Goal: Task Accomplishment & Management: Manage account settings

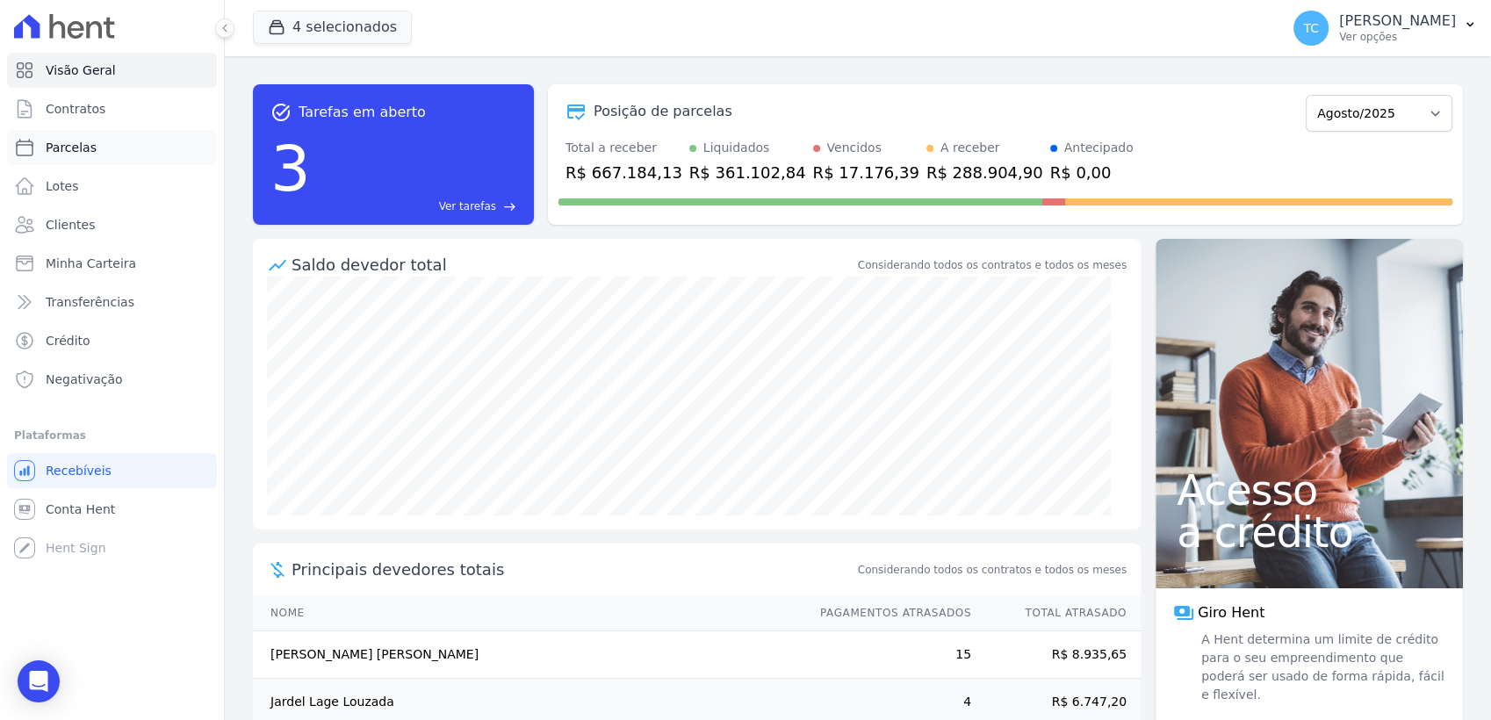
click at [106, 141] on link "Parcelas" at bounding box center [112, 147] width 210 height 35
select select
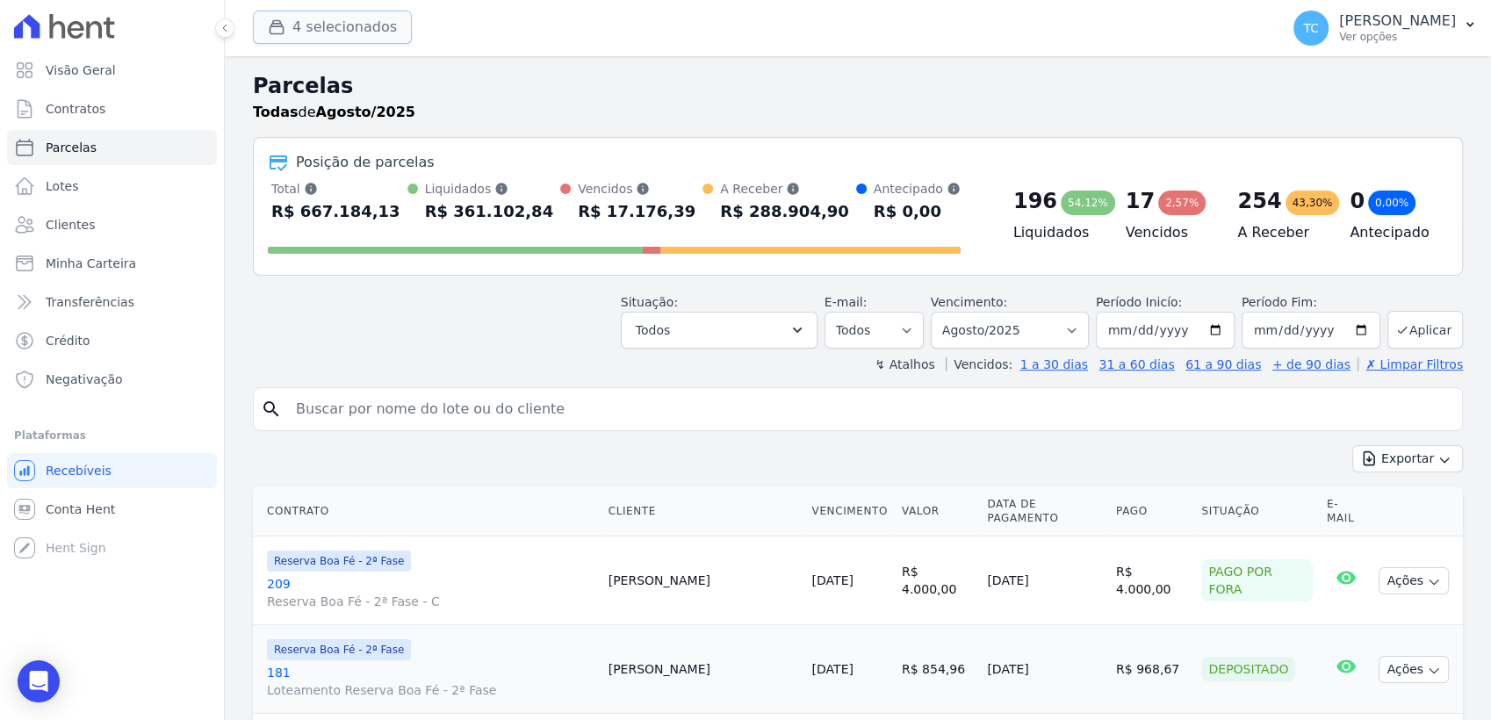
click at [336, 33] on button "4 selecionados" at bounding box center [332, 27] width 159 height 33
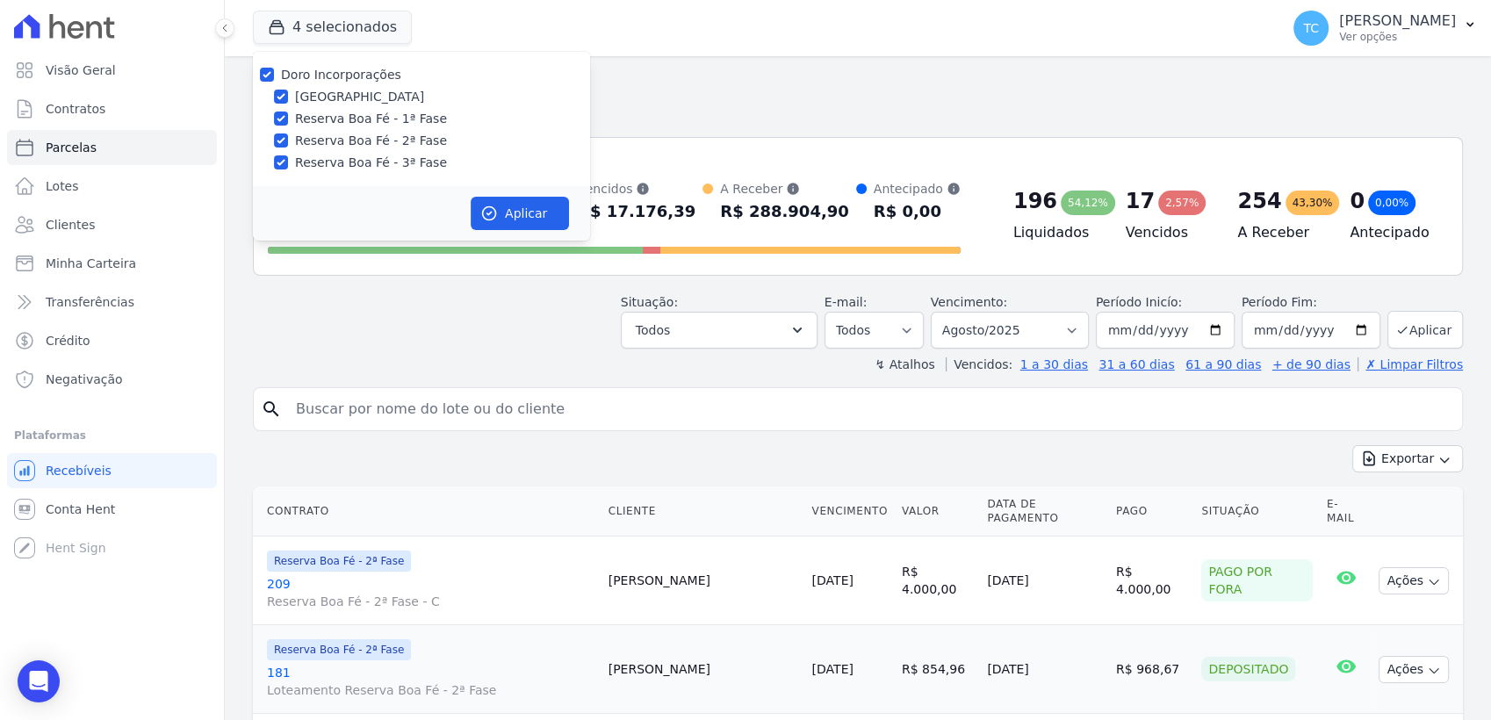
click at [264, 66] on div at bounding box center [267, 75] width 14 height 18
click at [265, 68] on input "Doro Incorporações" at bounding box center [267, 75] width 14 height 14
checkbox input "false"
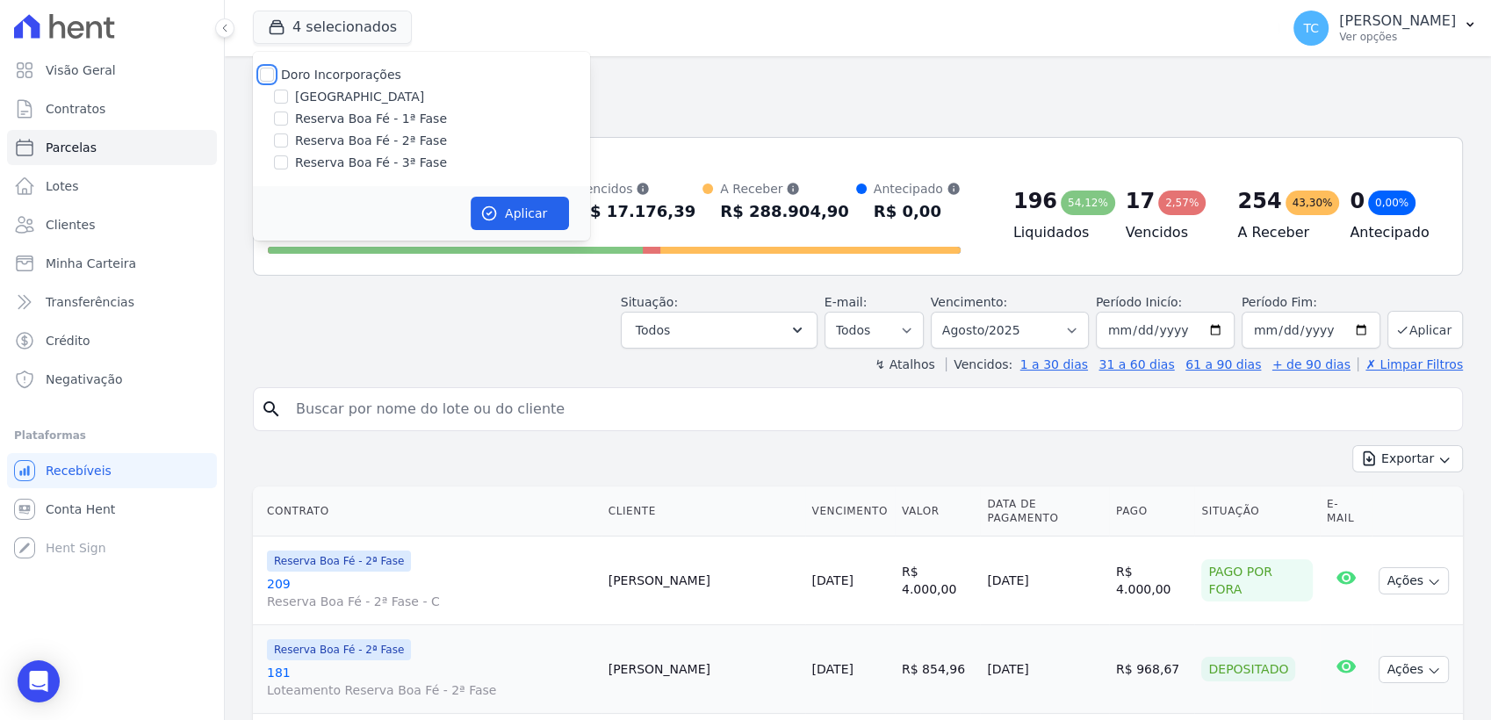
checkbox input "false"
drag, startPoint x: 285, startPoint y: 162, endPoint x: 410, endPoint y: 199, distance: 131.1
click at [285, 160] on input "Reserva Boa Fé - 3ª Fase" at bounding box center [281, 162] width 14 height 14
checkbox input "true"
click at [505, 221] on button "Aplicar" at bounding box center [520, 213] width 98 height 33
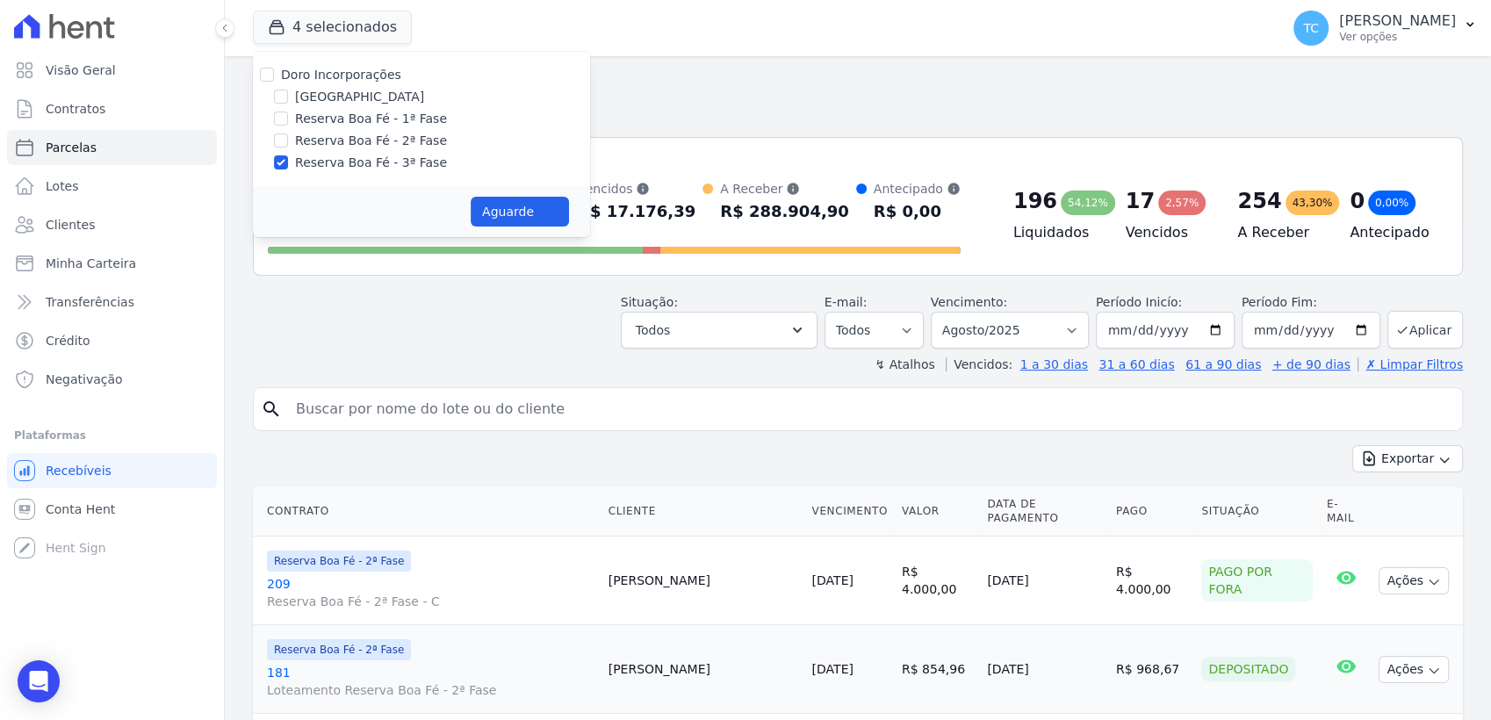
select select
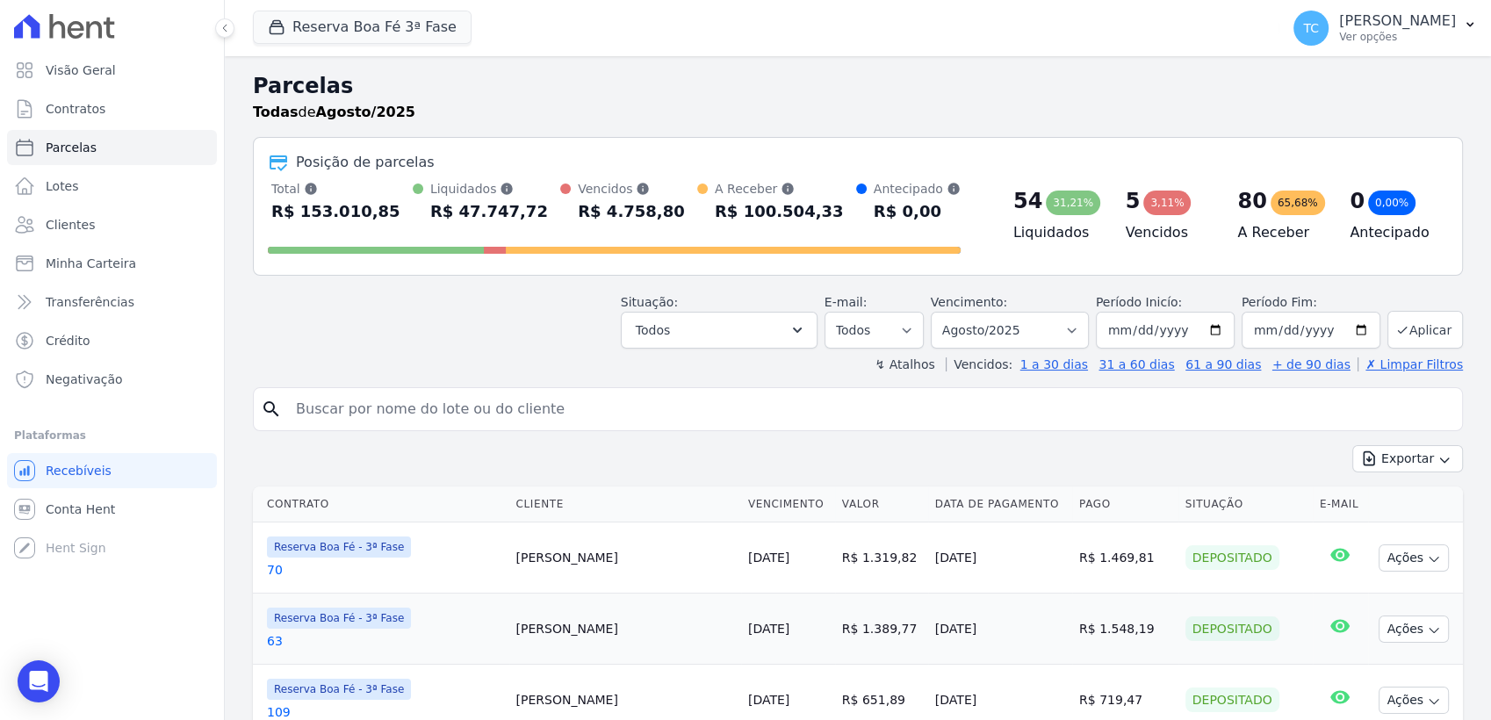
click at [745, 358] on div "↯ Atalhos Vencidos: 1 a 30 dias 31 a 60 dias 61 a 90 dias + de 90 dias ✗ Limpar…" at bounding box center [858, 365] width 1210 height 18
click at [703, 411] on input "search" at bounding box center [870, 409] width 1170 height 35
click at [407, 346] on div "Situação: Agendado Em Aberto Pago Processando Cancelado Vencido Transferindo De…" at bounding box center [858, 317] width 1210 height 62
click at [746, 326] on button "Todos" at bounding box center [719, 330] width 197 height 37
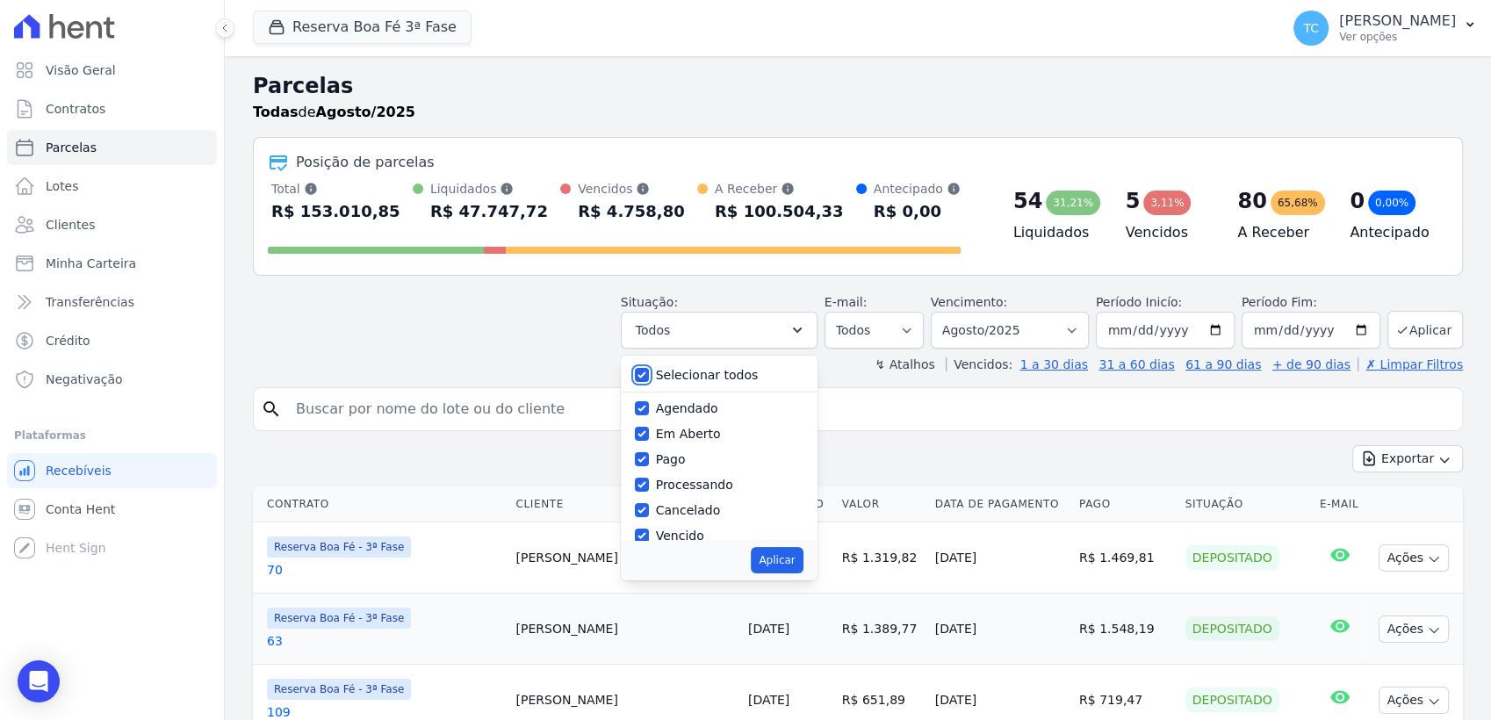
click at [649, 377] on input "Selecionar todos" at bounding box center [642, 375] width 14 height 14
checkbox input "false"
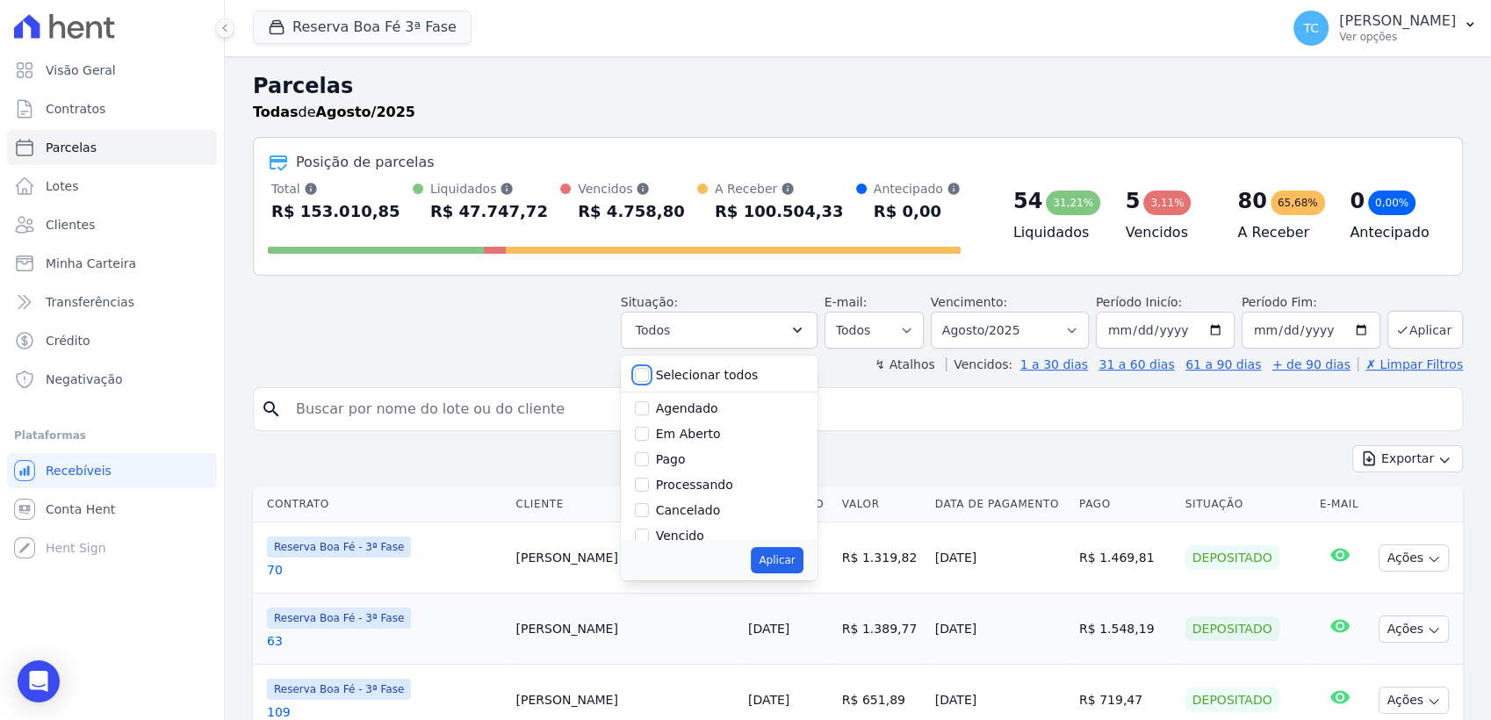
checkbox input "false"
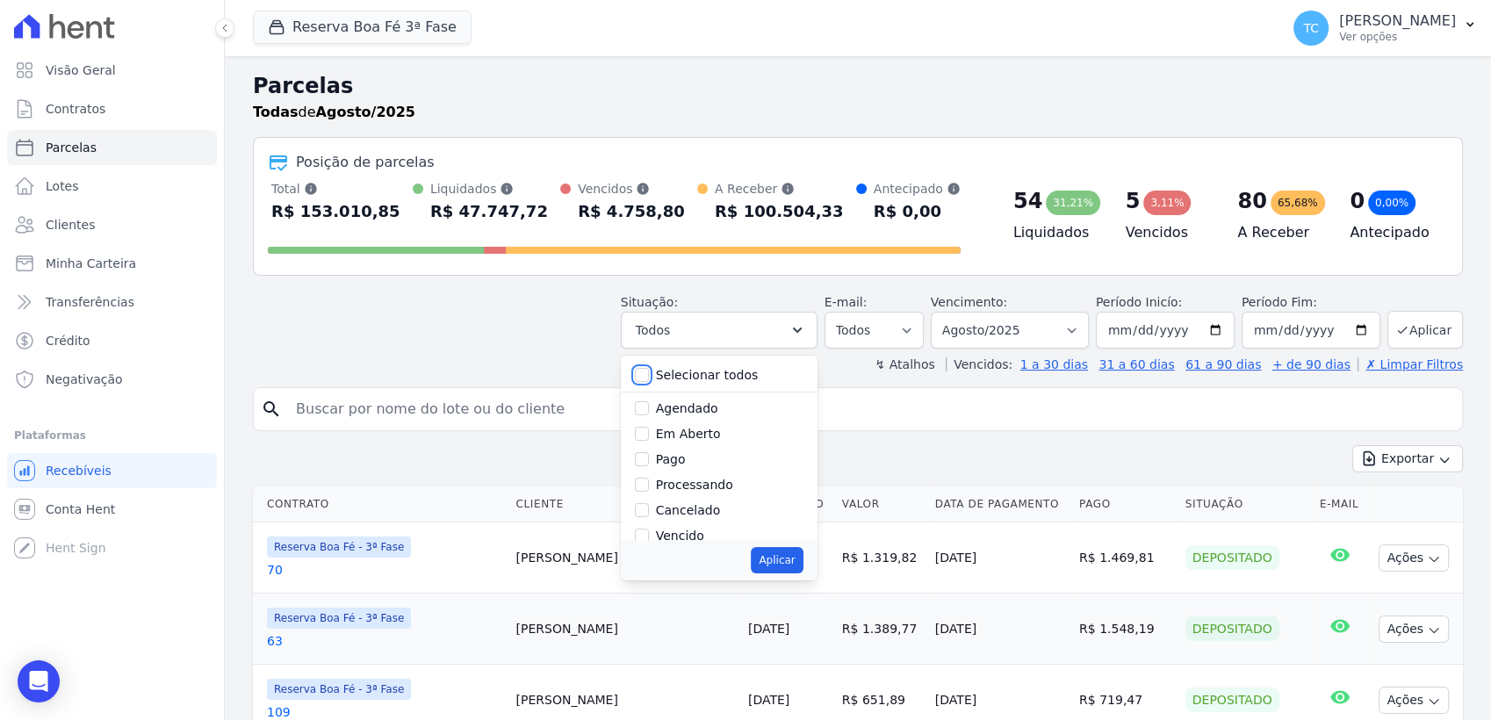
checkbox input "false"
click at [724, 500] on label "Pago por fora" at bounding box center [697, 495] width 83 height 14
click at [649, 500] on input "Pago por fora" at bounding box center [642, 495] width 14 height 14
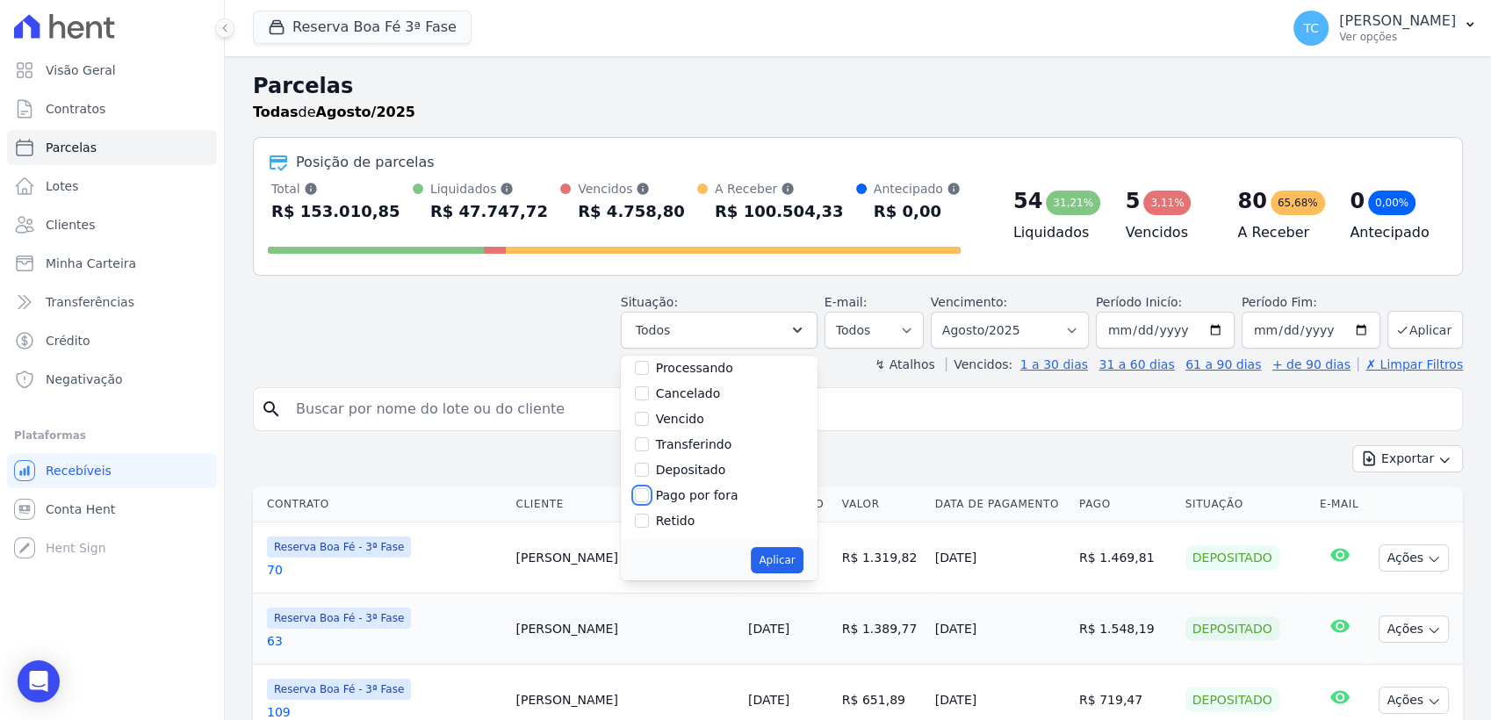
checkbox input "true"
click at [773, 550] on button "Aplicar" at bounding box center [777, 560] width 52 height 26
select select "paid_externally"
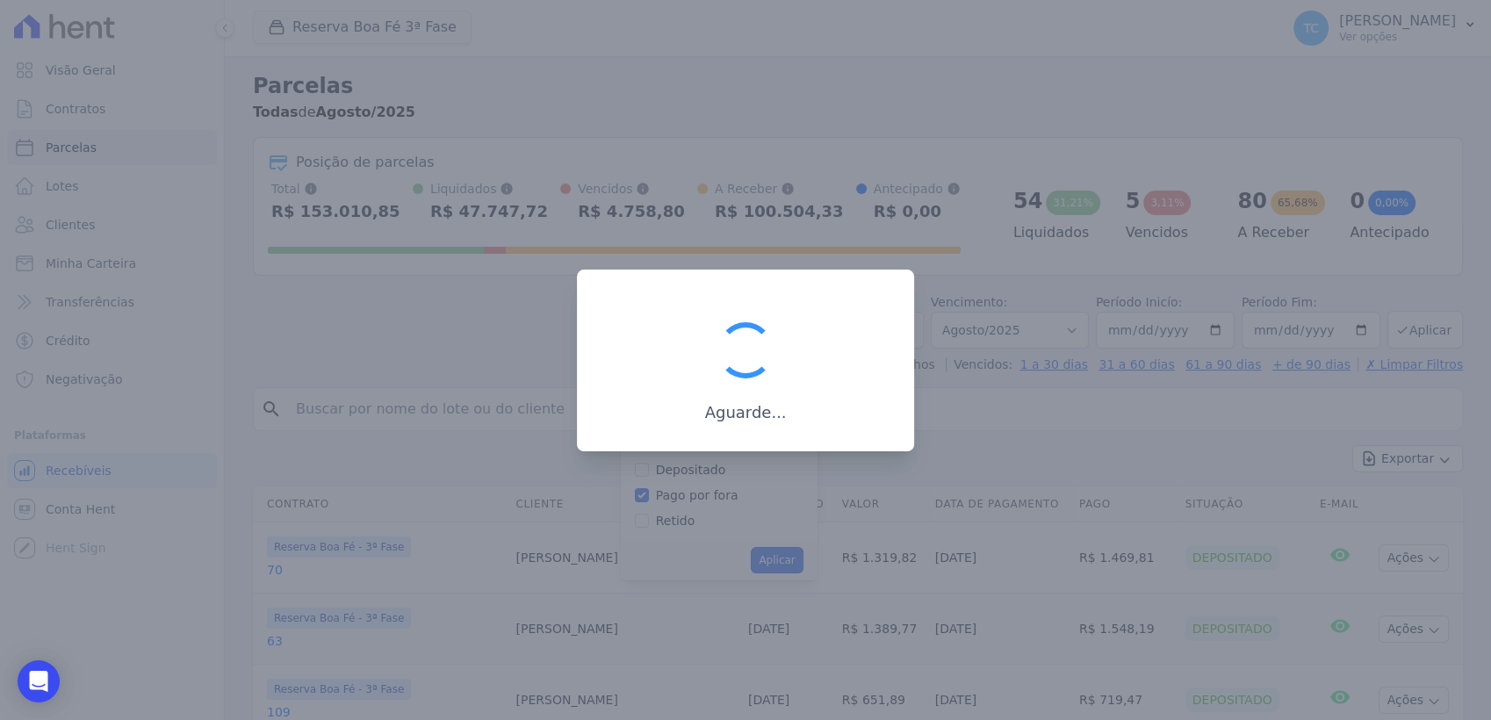
scroll to position [91, 0]
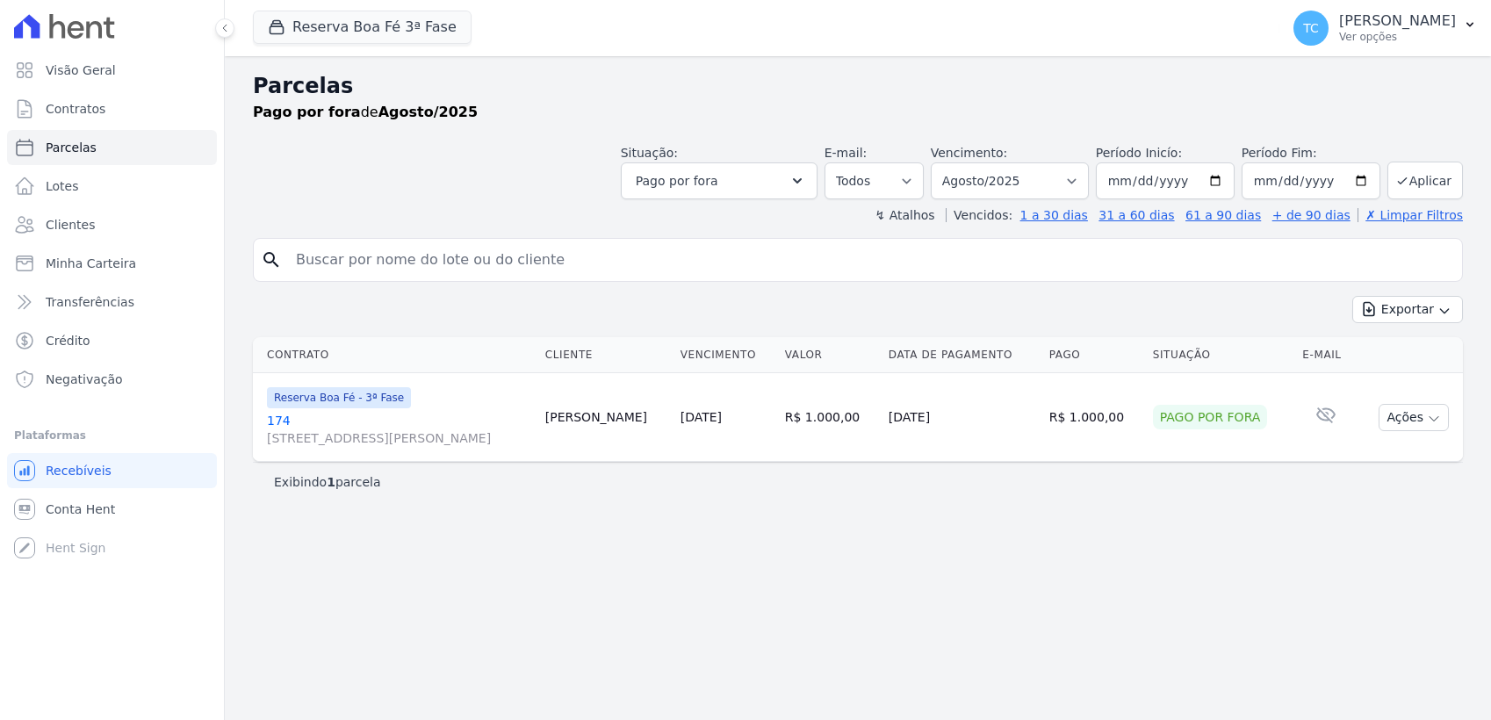
select select
click at [276, 417] on link "[GEOGRAPHIC_DATA][STREET_ADDRESS][PERSON_NAME]" at bounding box center [399, 429] width 264 height 35
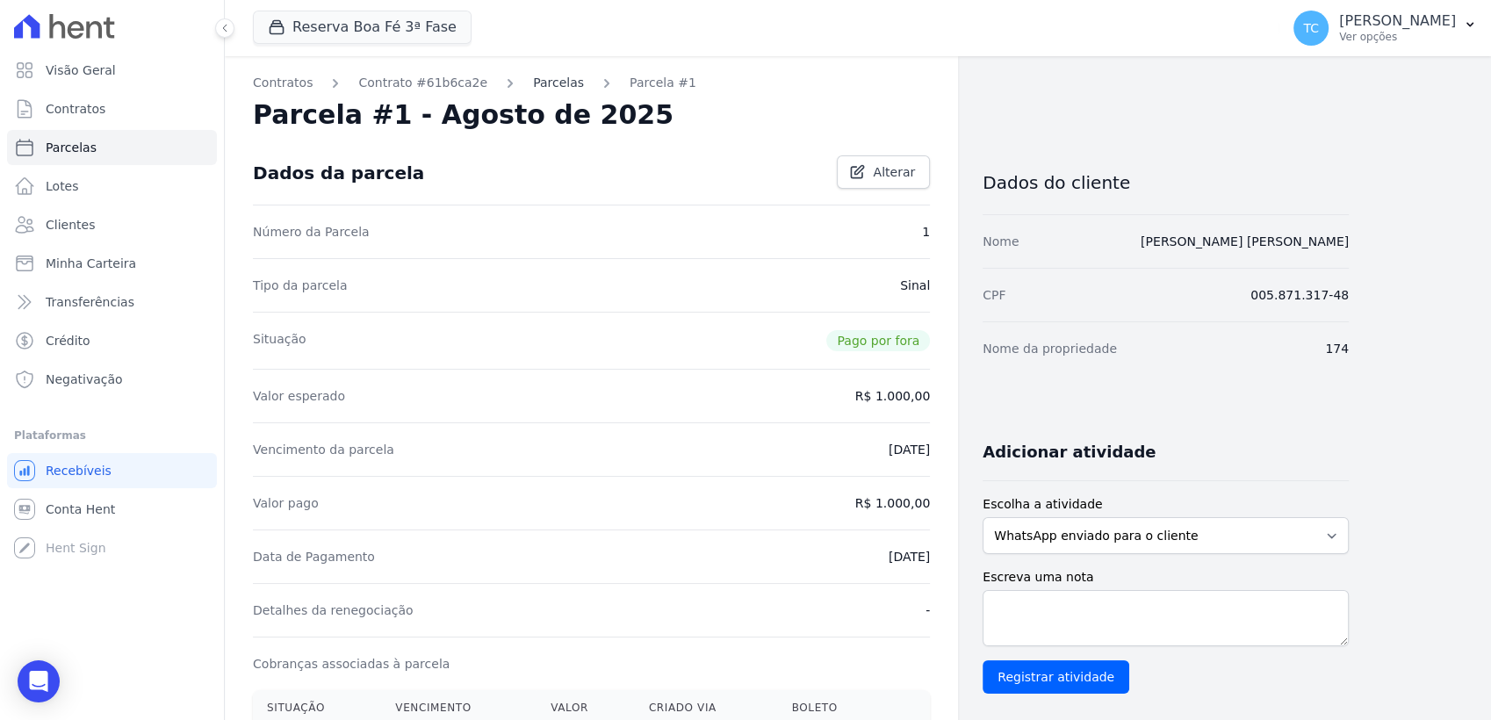
click at [540, 79] on link "Parcelas" at bounding box center [558, 83] width 51 height 18
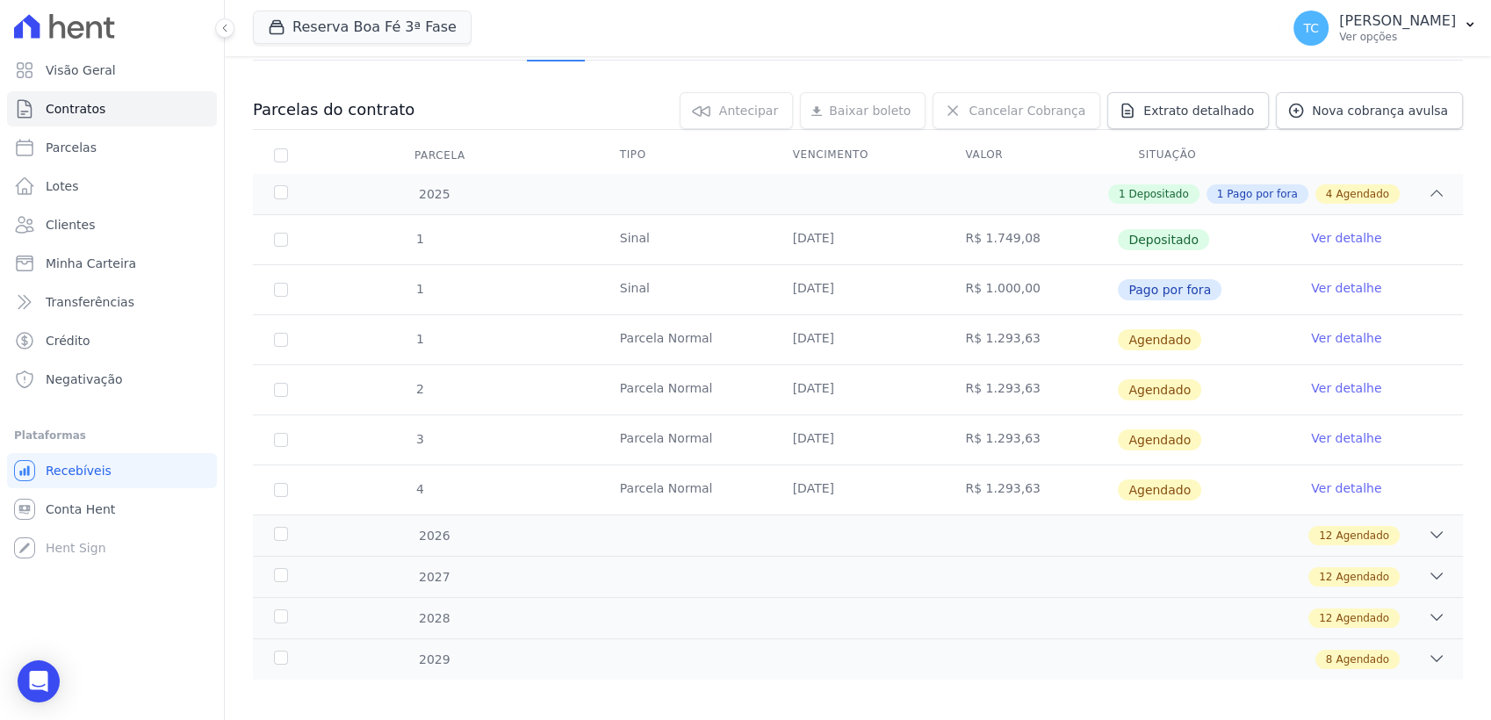
scroll to position [165, 0]
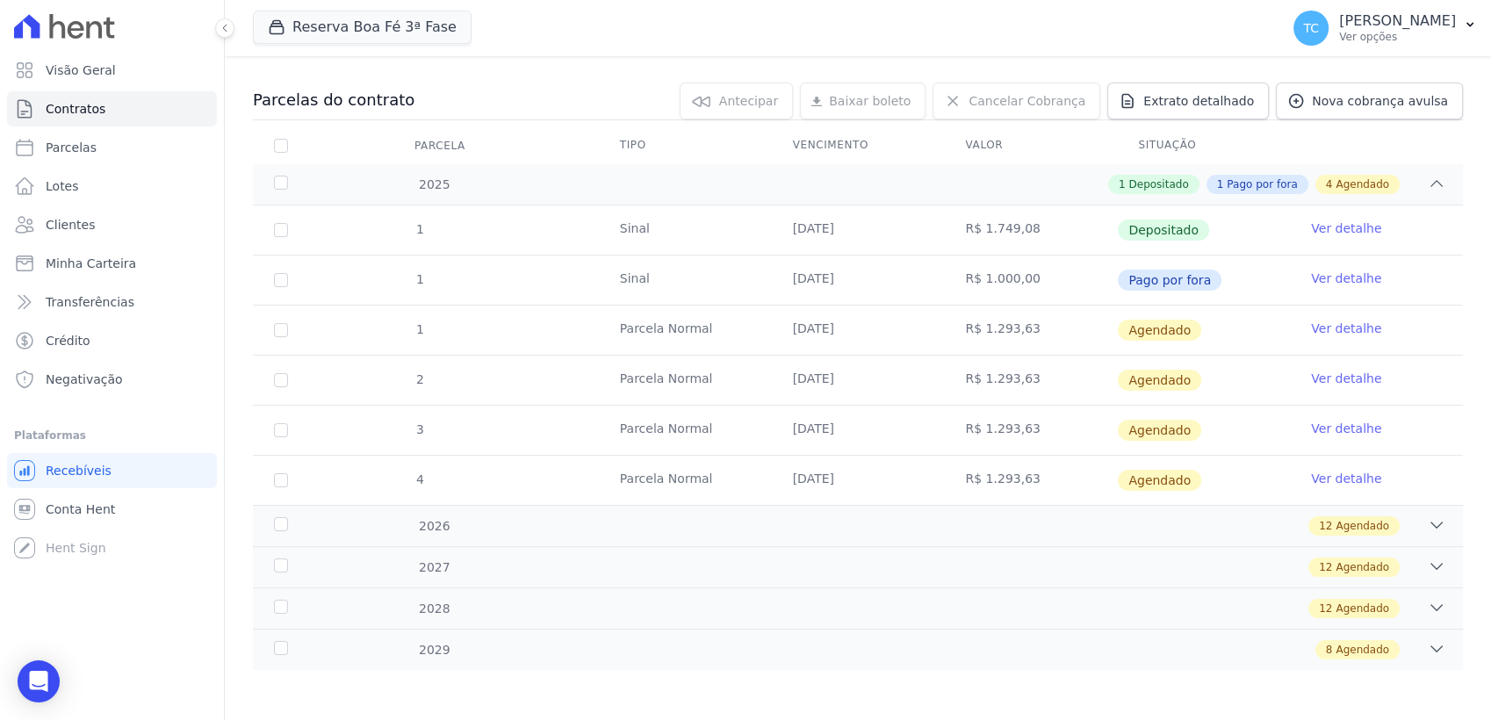
click at [1316, 275] on link "Ver detalhe" at bounding box center [1346, 279] width 70 height 18
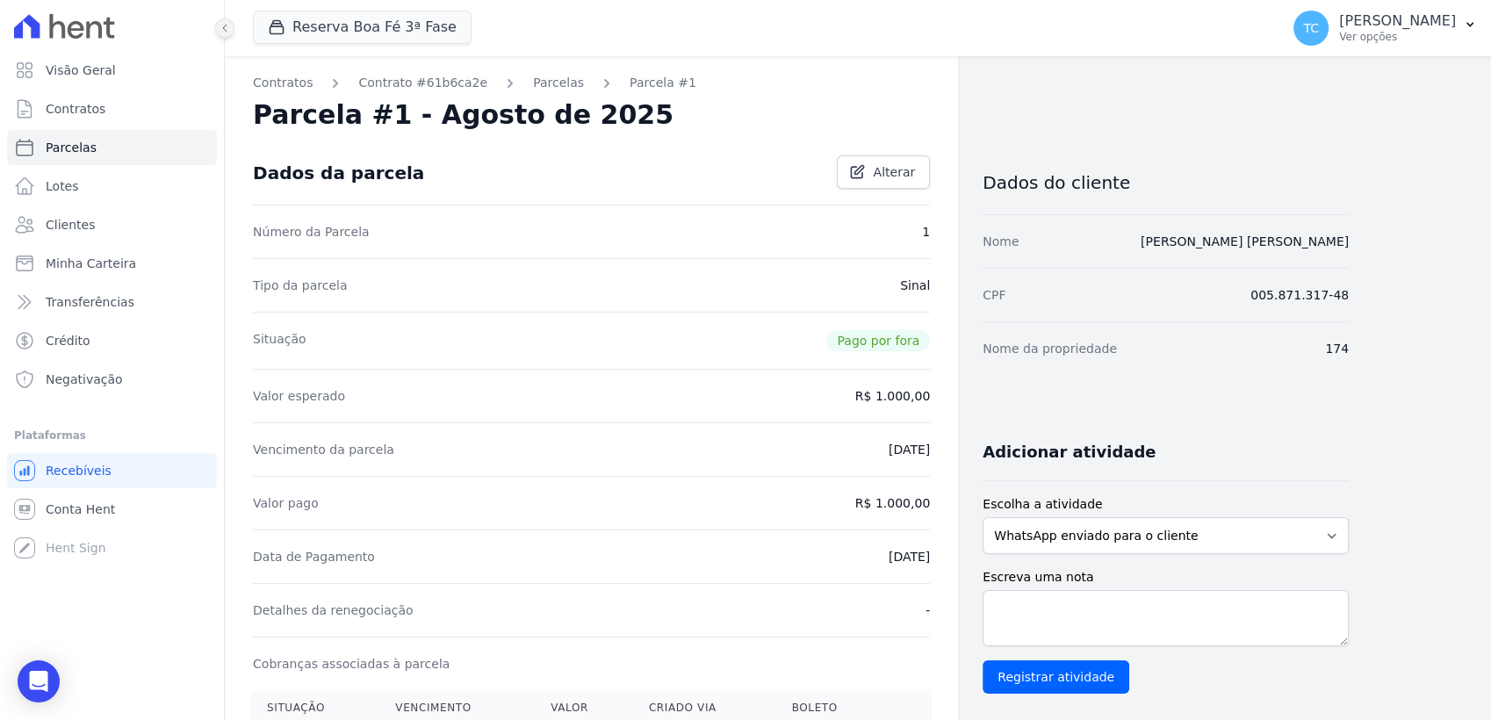
click at [225, 32] on button at bounding box center [224, 27] width 19 height 19
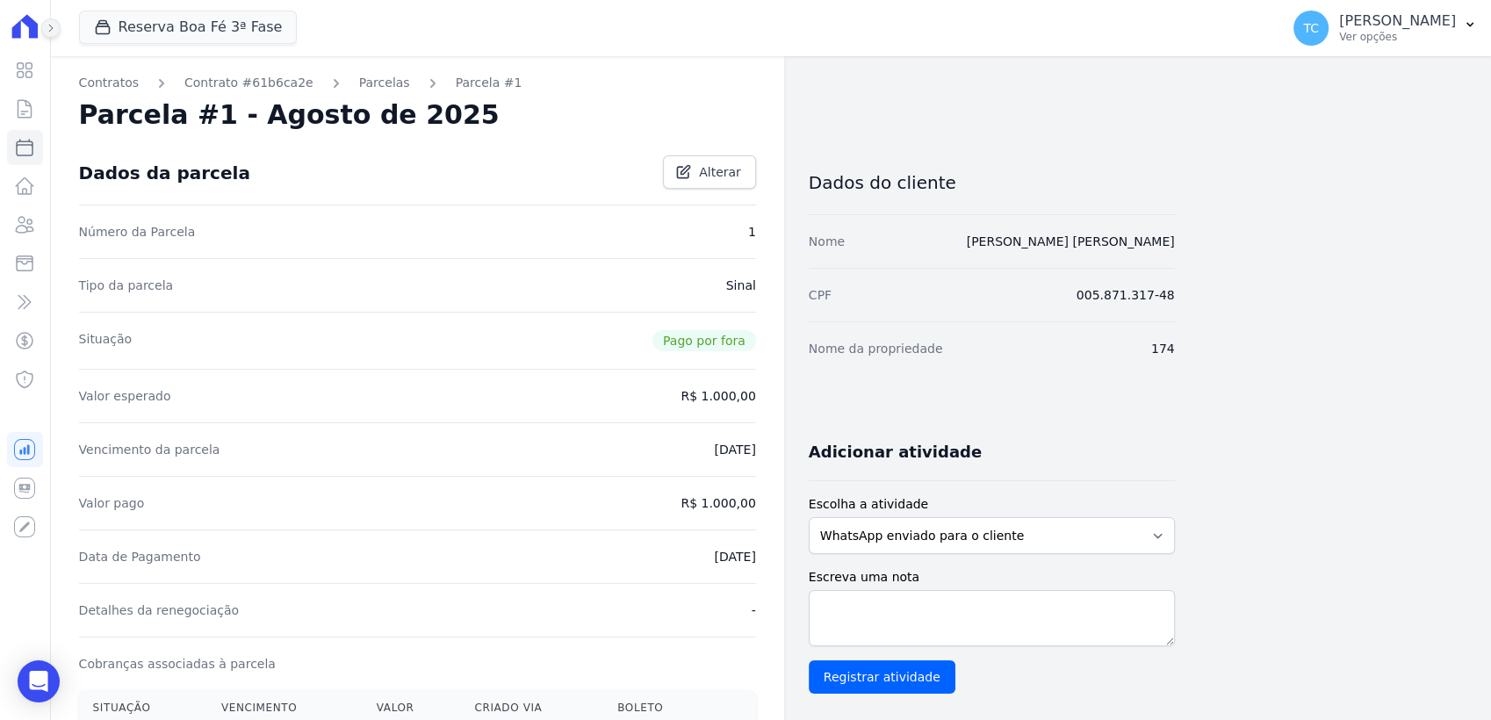
click at [47, 29] on icon at bounding box center [51, 28] width 11 height 11
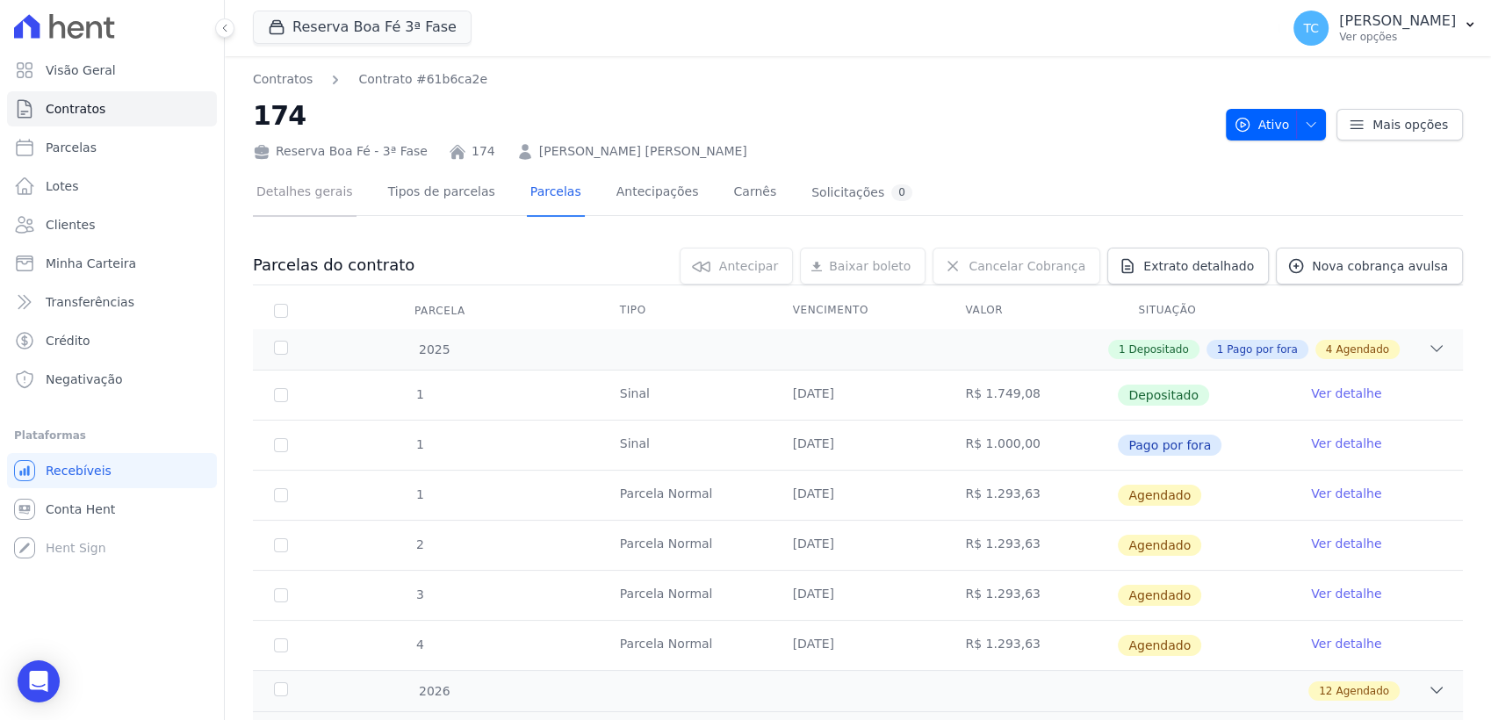
click at [301, 191] on link "Detalhes gerais" at bounding box center [305, 193] width 104 height 47
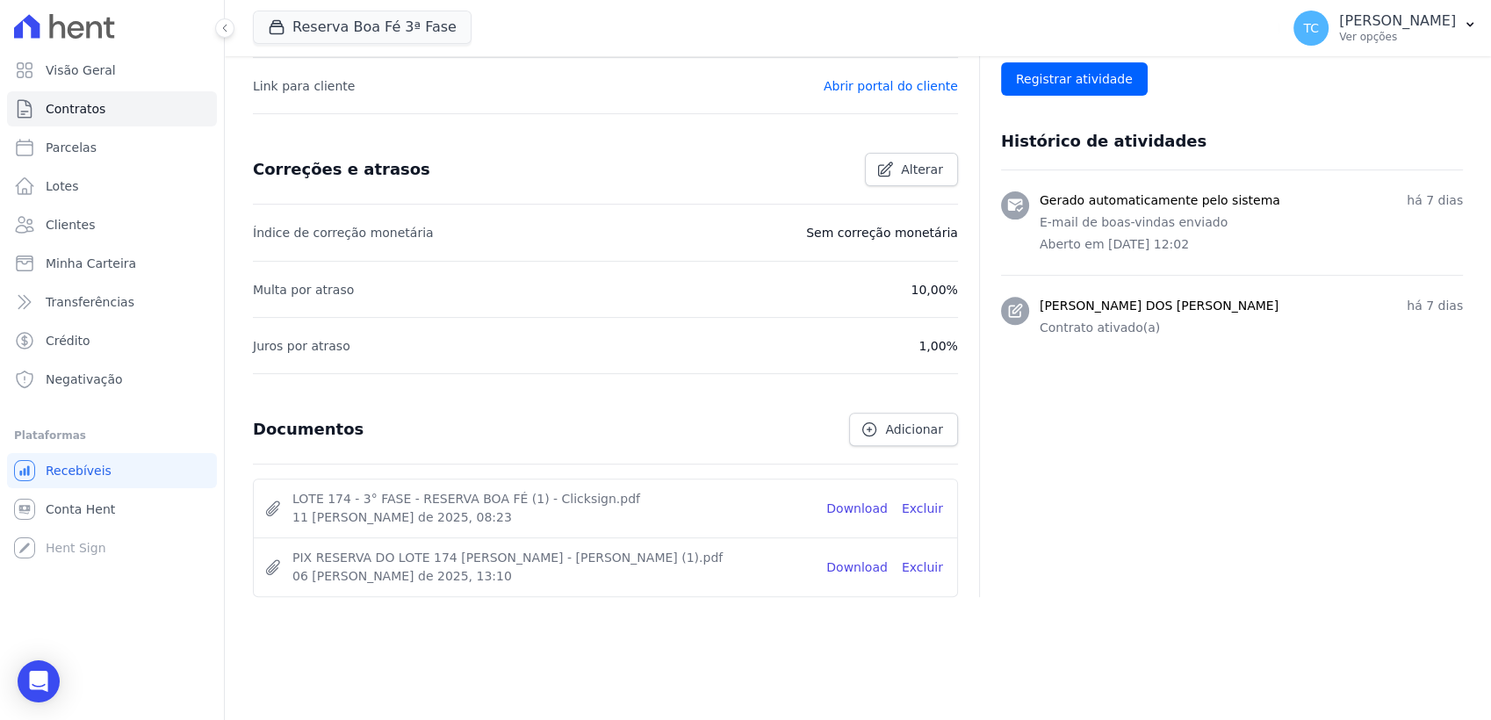
scroll to position [632, 0]
click at [859, 563] on link "Download" at bounding box center [856, 566] width 61 height 18
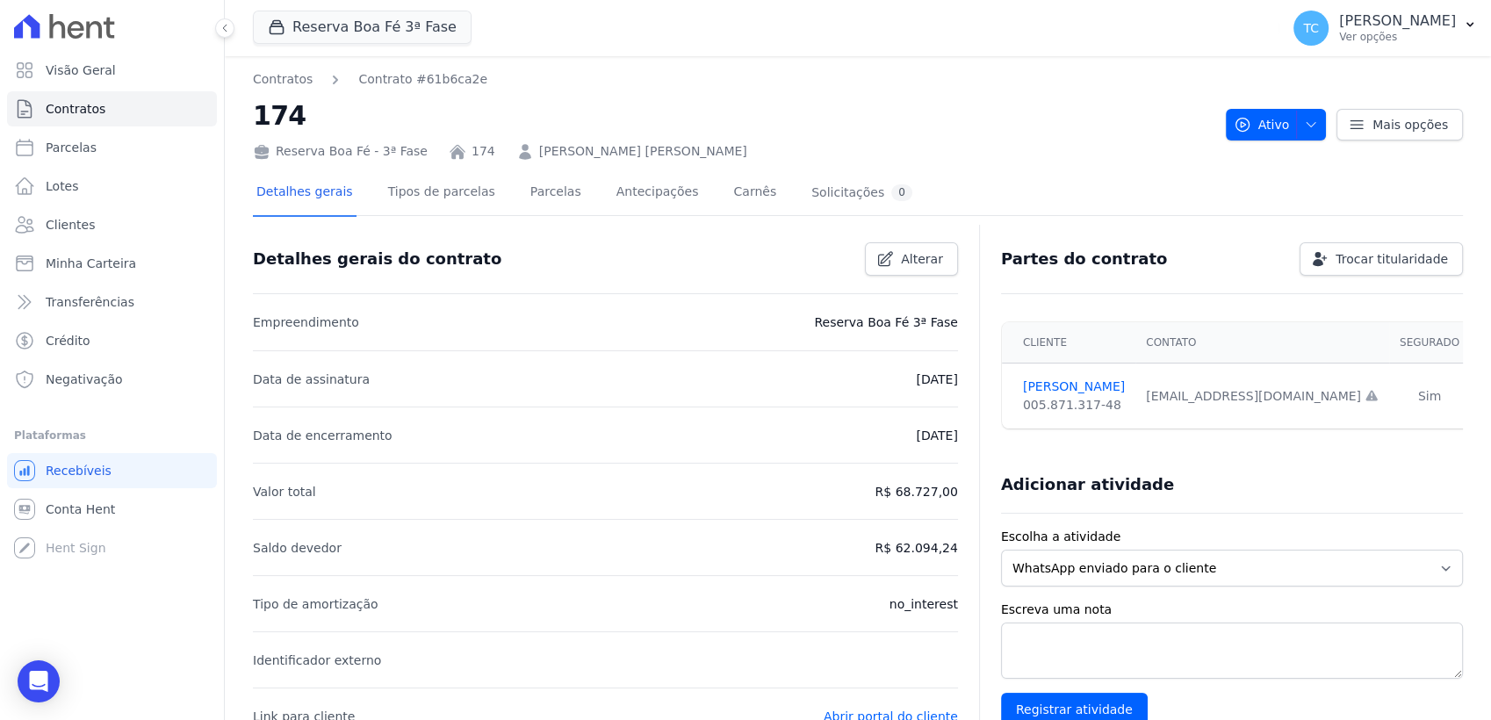
scroll to position [0, 0]
drag, startPoint x: 291, startPoint y: 130, endPoint x: 252, endPoint y: 126, distance: 38.9
click at [252, 126] on div "Contratos Contrato #61b6ca2e 174 Reserva [GEOGRAPHIC_DATA] - 3ª Fase 174 [PERSO…" at bounding box center [858, 705] width 1266 height 1298
click at [70, 117] on span "Contratos" at bounding box center [76, 109] width 60 height 18
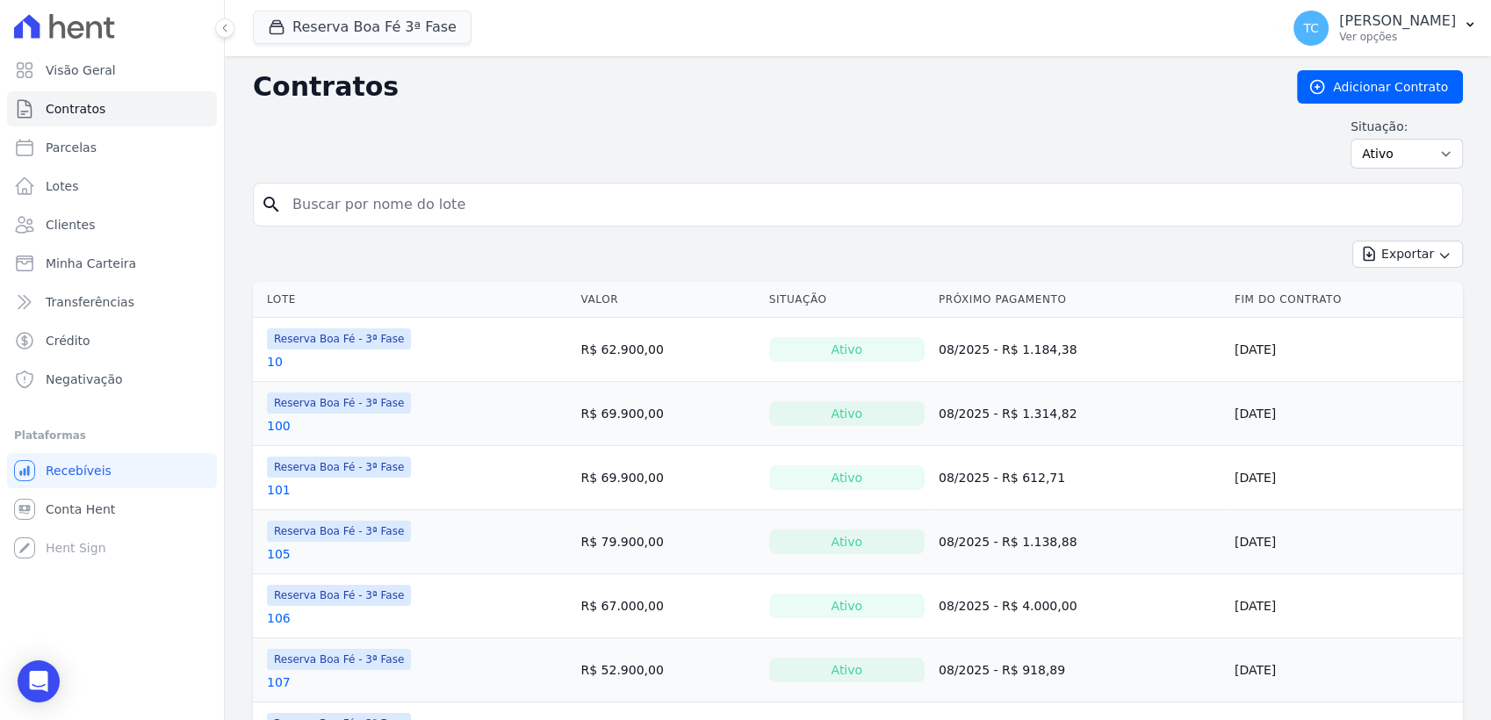
click at [321, 198] on input "search" at bounding box center [868, 204] width 1173 height 35
click at [47, 257] on span "Minha Carteira" at bounding box center [91, 264] width 90 height 18
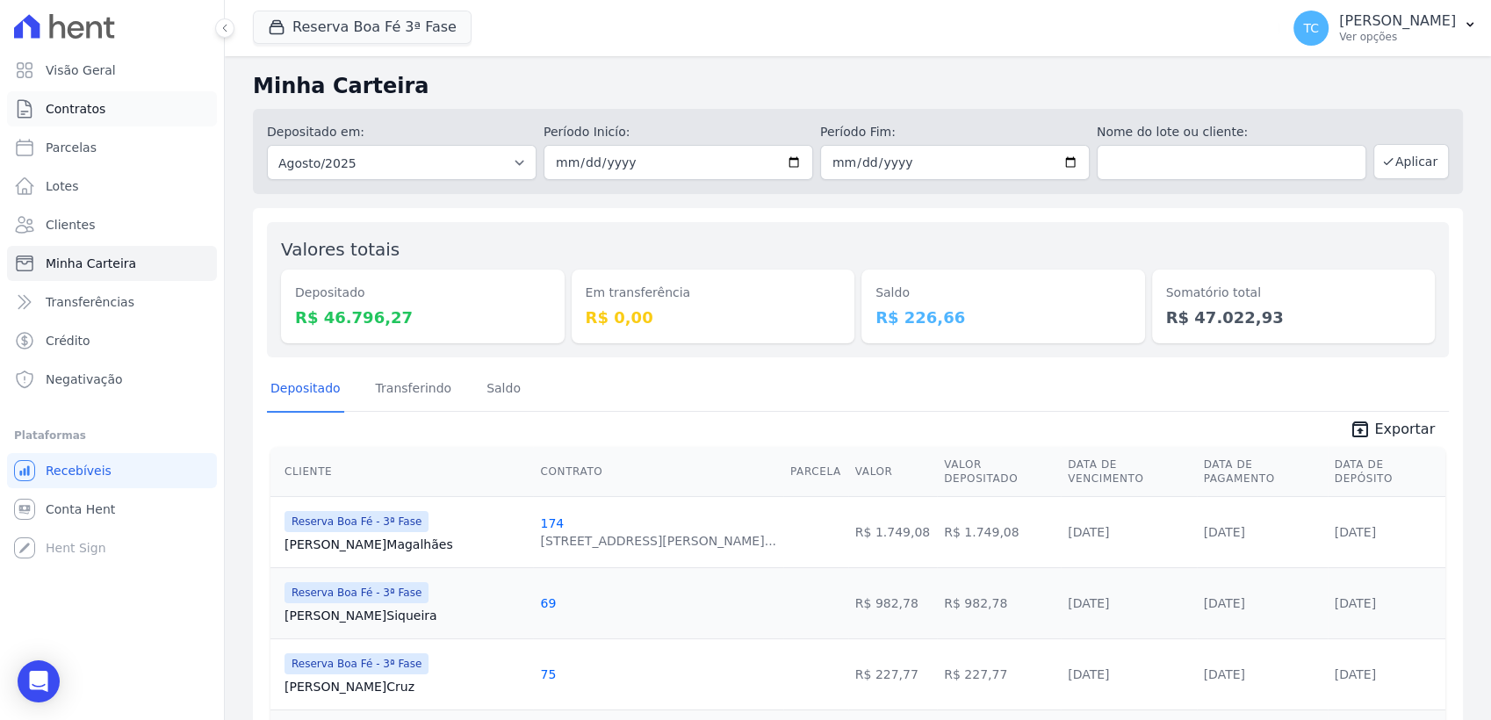
click at [72, 107] on span "Contratos" at bounding box center [76, 109] width 60 height 18
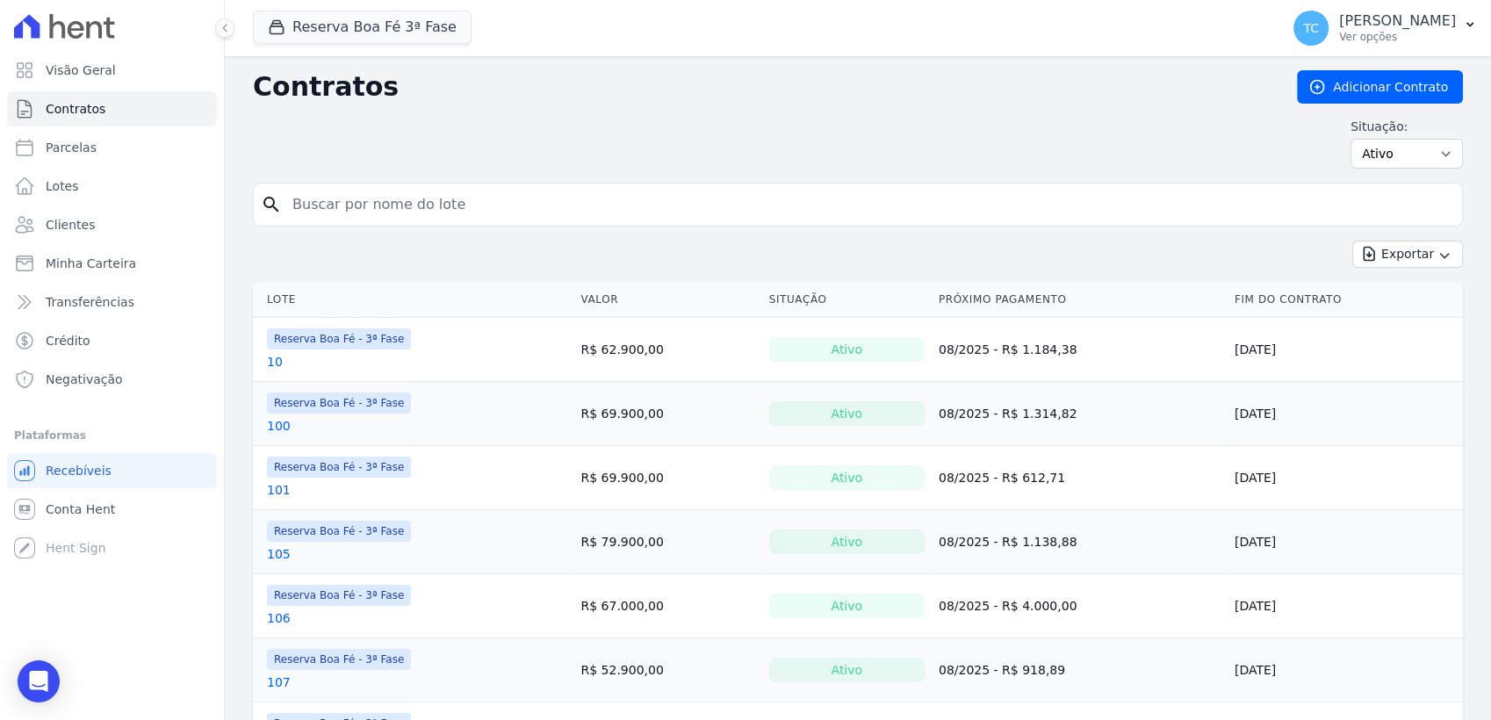
click at [493, 193] on input "search" at bounding box center [868, 204] width 1173 height 35
click at [488, 204] on input "search" at bounding box center [868, 204] width 1173 height 35
click at [275, 357] on link "10" at bounding box center [275, 362] width 16 height 18
click at [85, 262] on span "Minha Carteira" at bounding box center [91, 264] width 90 height 18
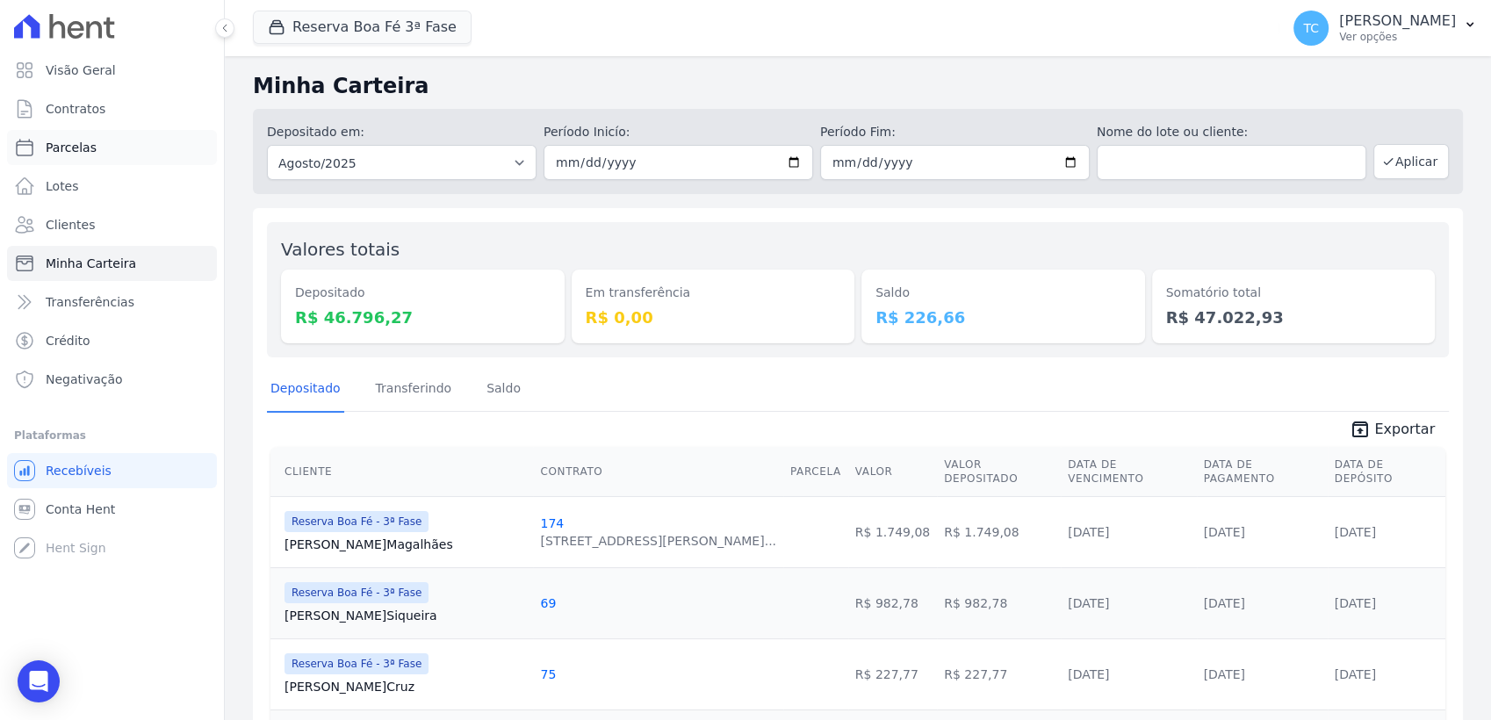
click at [74, 147] on span "Parcelas" at bounding box center [71, 148] width 51 height 18
select select
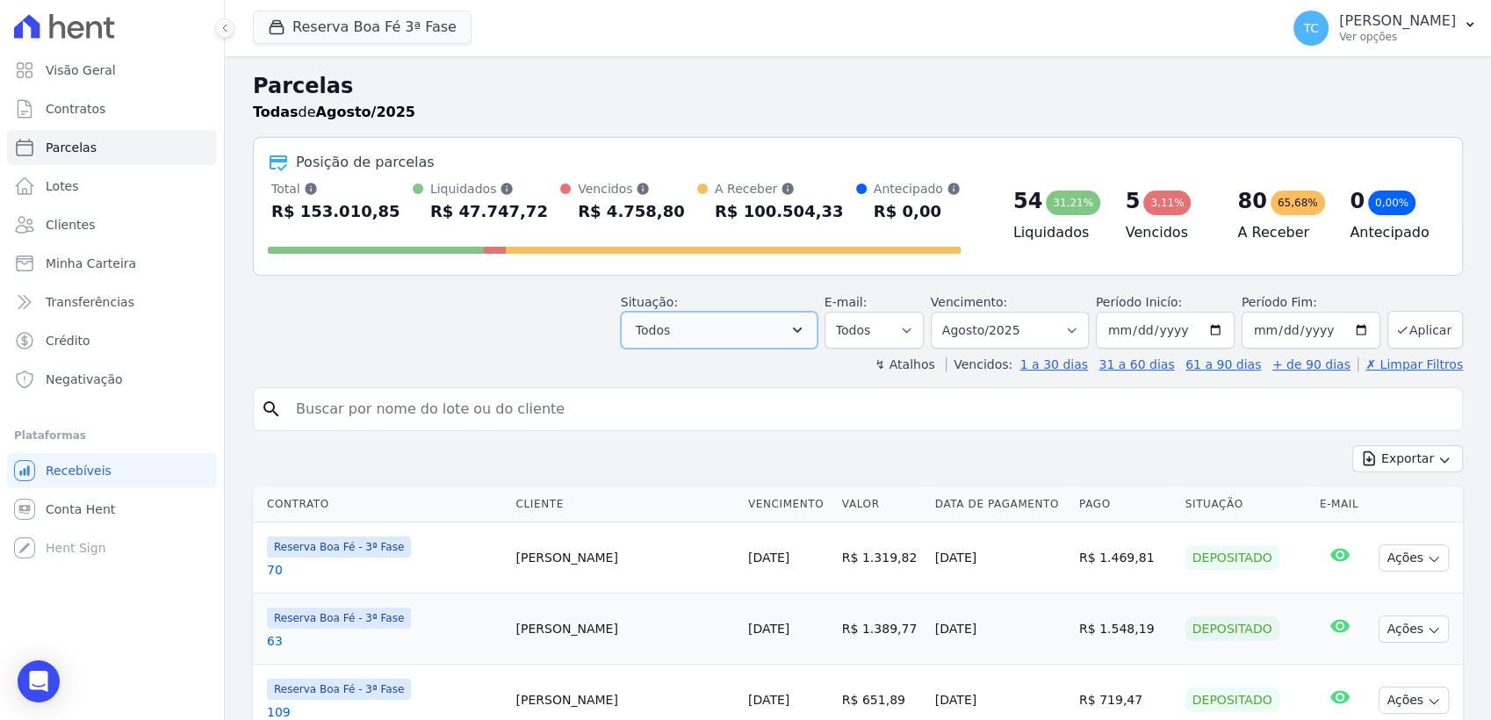
click at [747, 328] on button "Todos" at bounding box center [719, 330] width 197 height 37
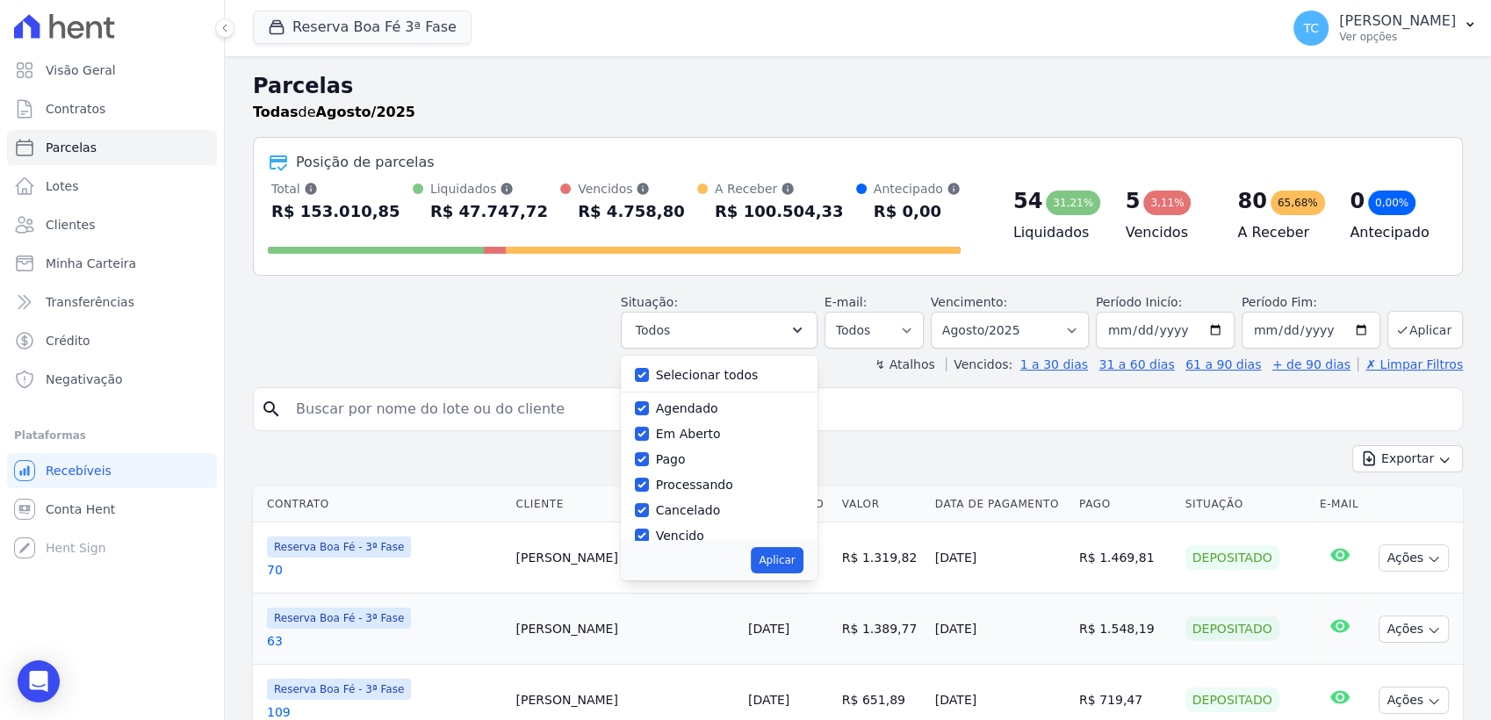
click at [691, 372] on label "Selecionar todos" at bounding box center [707, 375] width 103 height 14
click at [649, 372] on input "Selecionar todos" at bounding box center [642, 375] width 14 height 14
checkbox input "false"
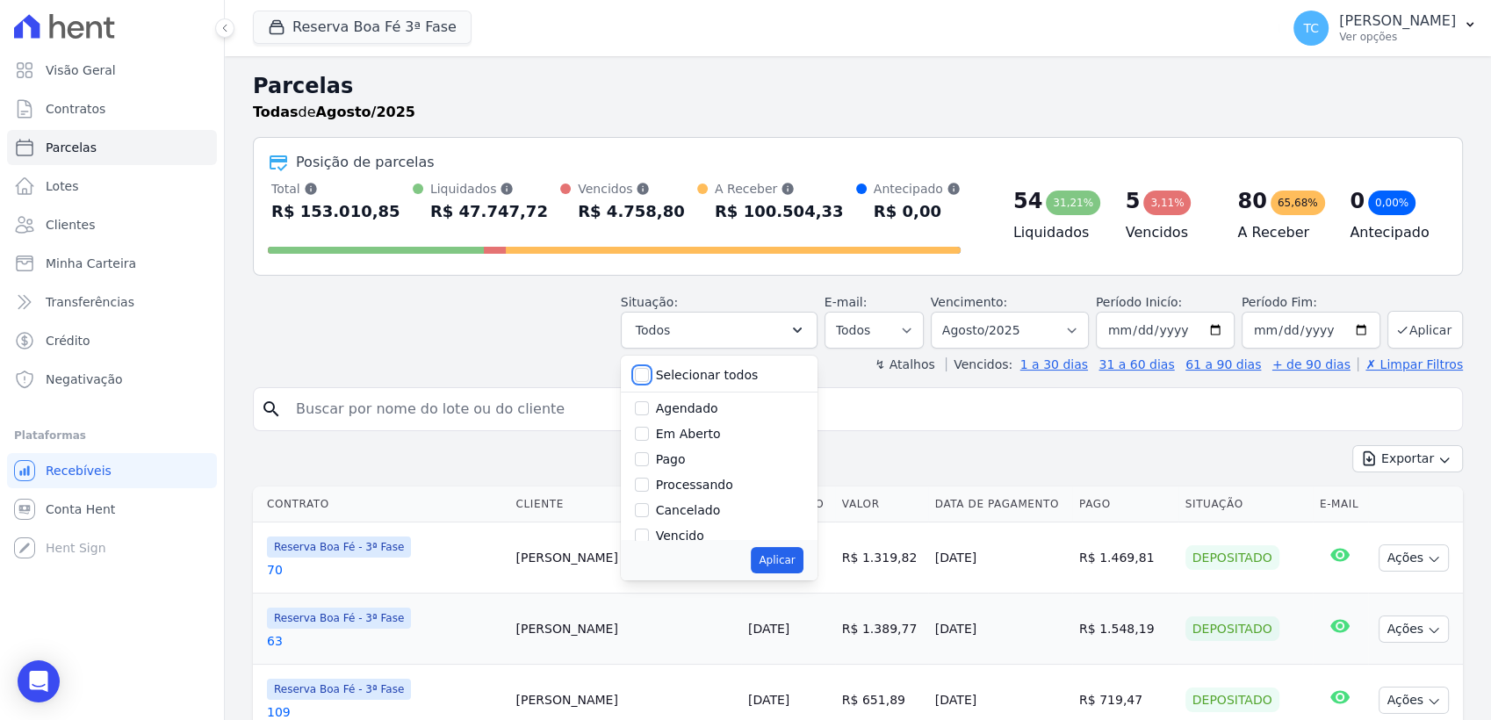
checkbox input "false"
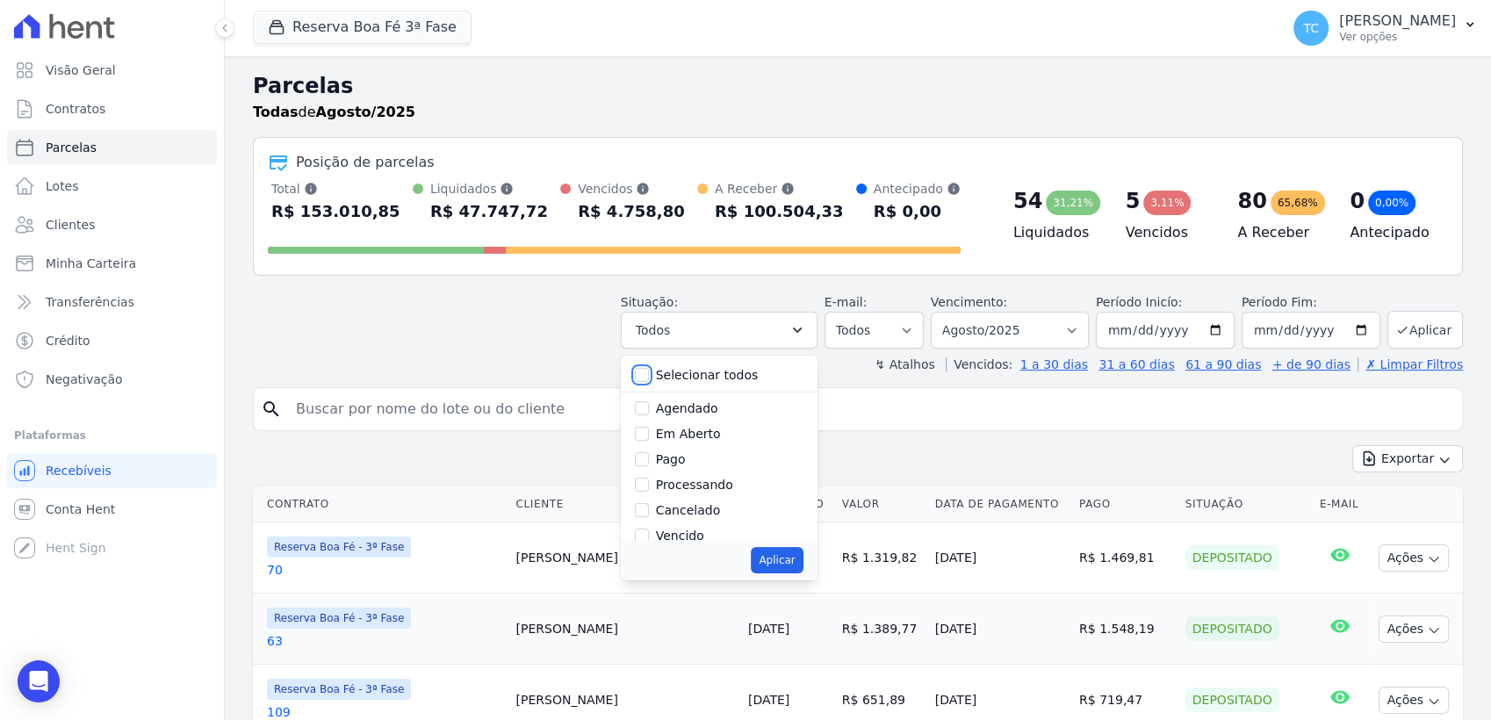
checkbox input "false"
click at [649, 497] on input "Pago por fora" at bounding box center [642, 495] width 14 height 14
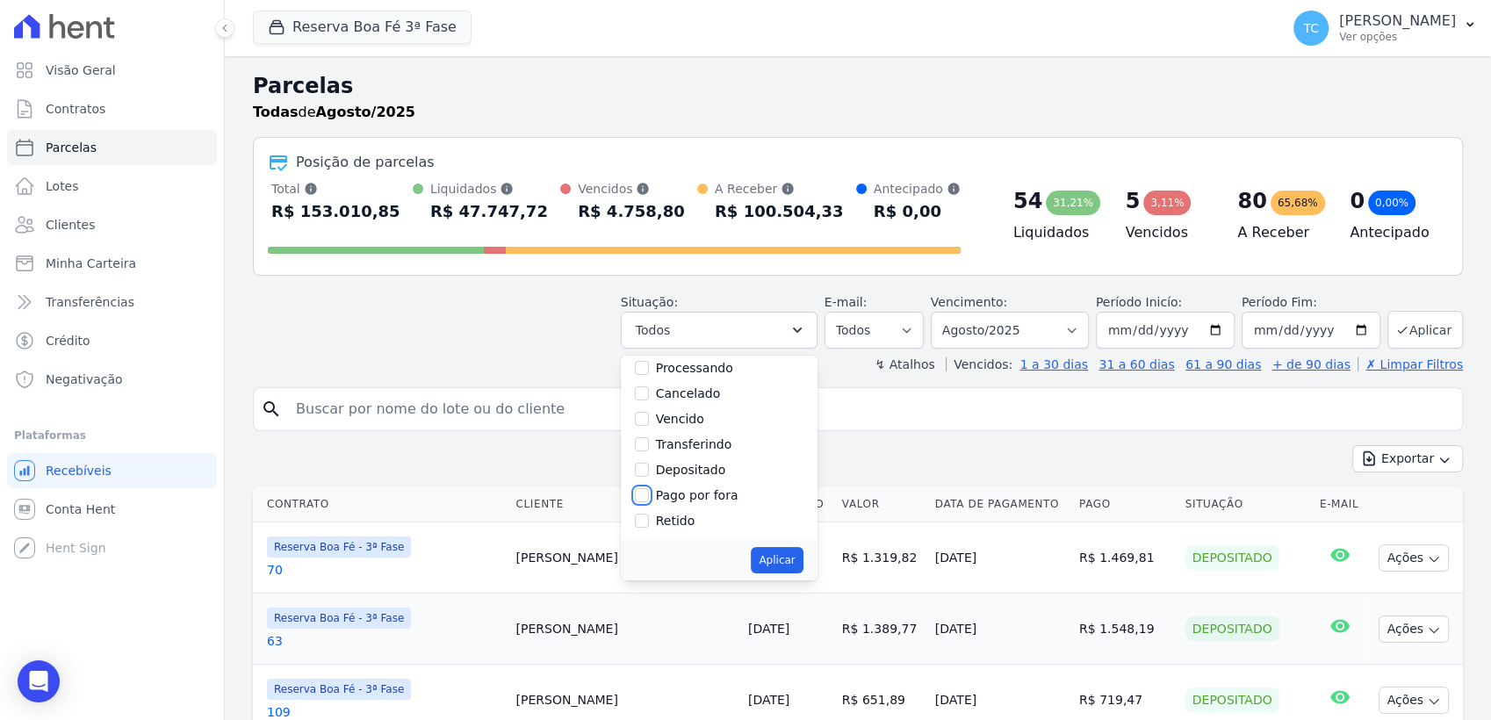
checkbox input "true"
click at [562, 328] on div "Situação: Agendado Em Aberto Pago Processando Cancelado Vencido Transferindo De…" at bounding box center [858, 317] width 1210 height 62
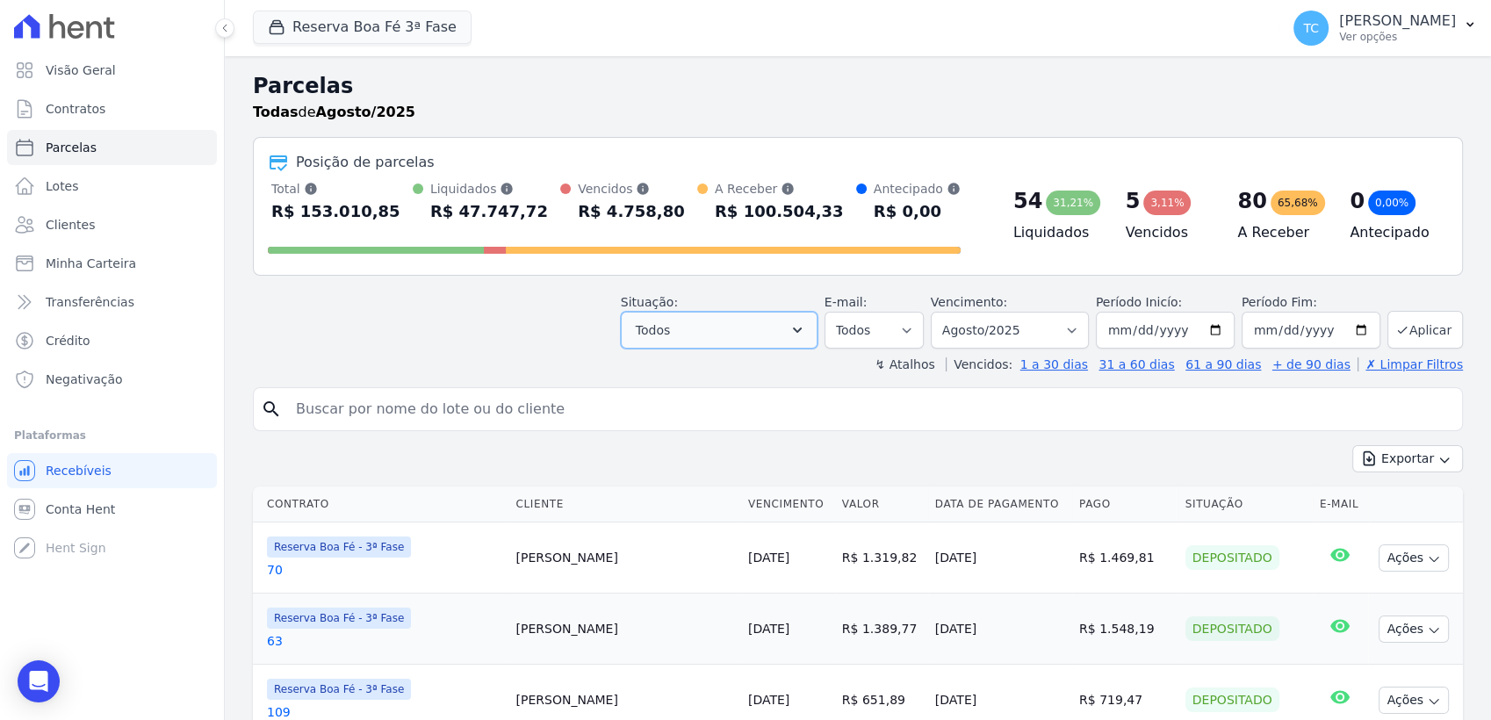
click at [794, 338] on button "Todos" at bounding box center [719, 330] width 197 height 37
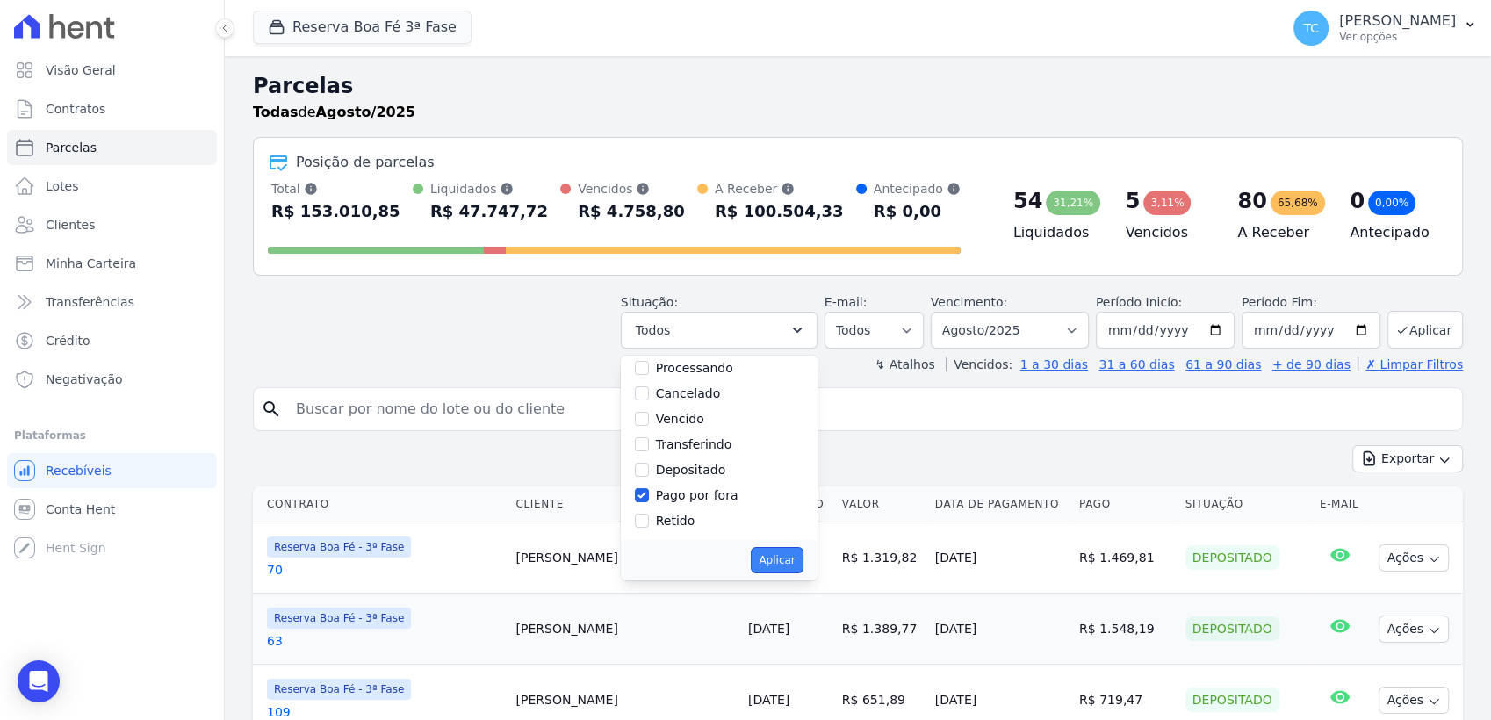
click at [800, 567] on button "Aplicar" at bounding box center [777, 560] width 52 height 26
select select "paid_externally"
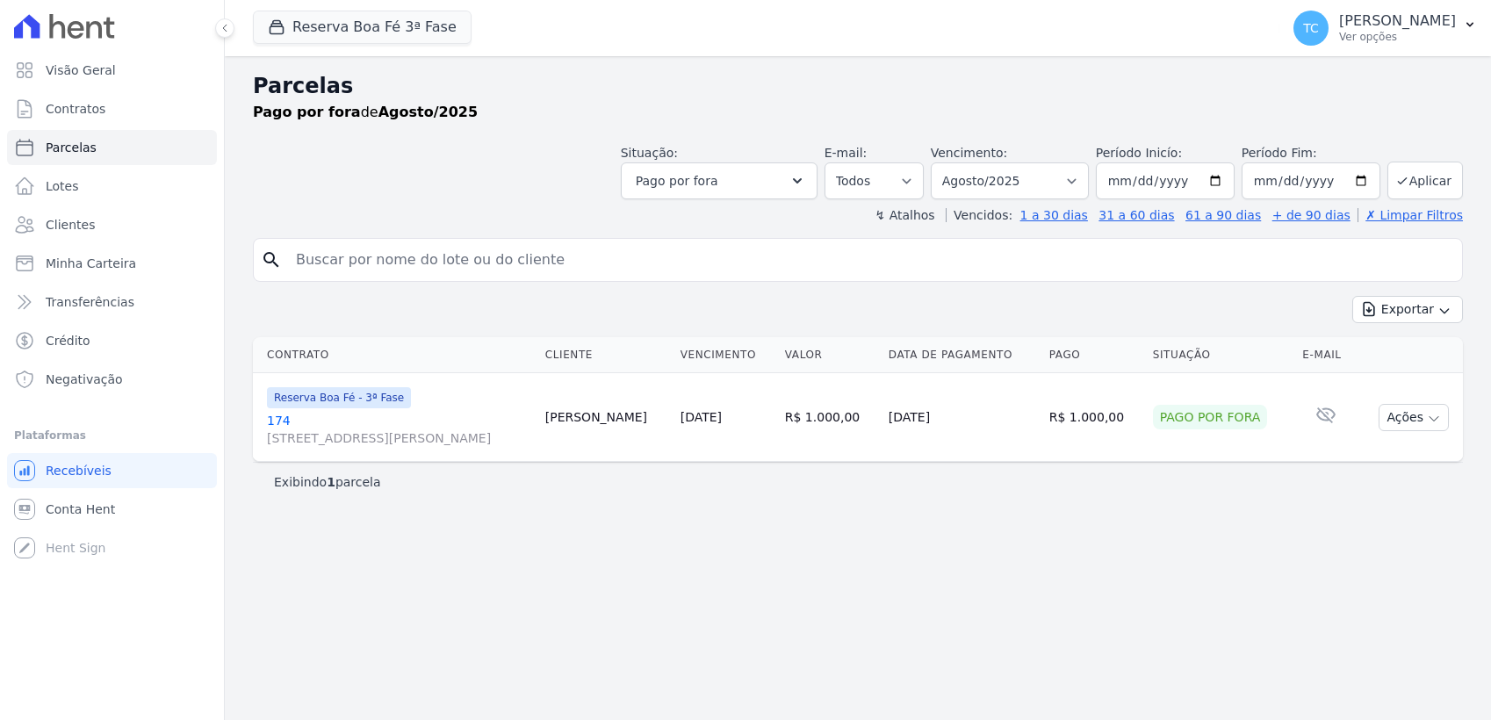
select select
